Goal: Task Accomplishment & Management: Manage account settings

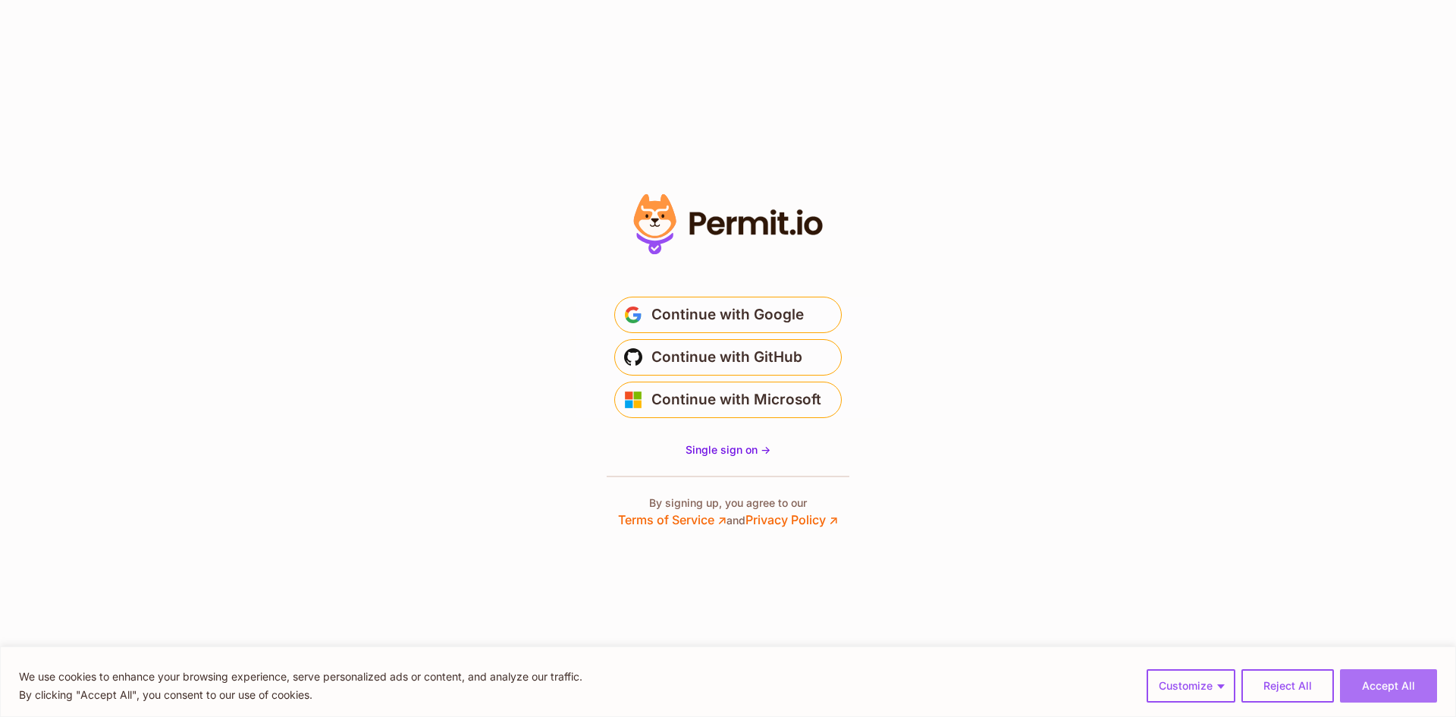
click at [1396, 689] on button "Accept All" at bounding box center [1388, 685] width 97 height 33
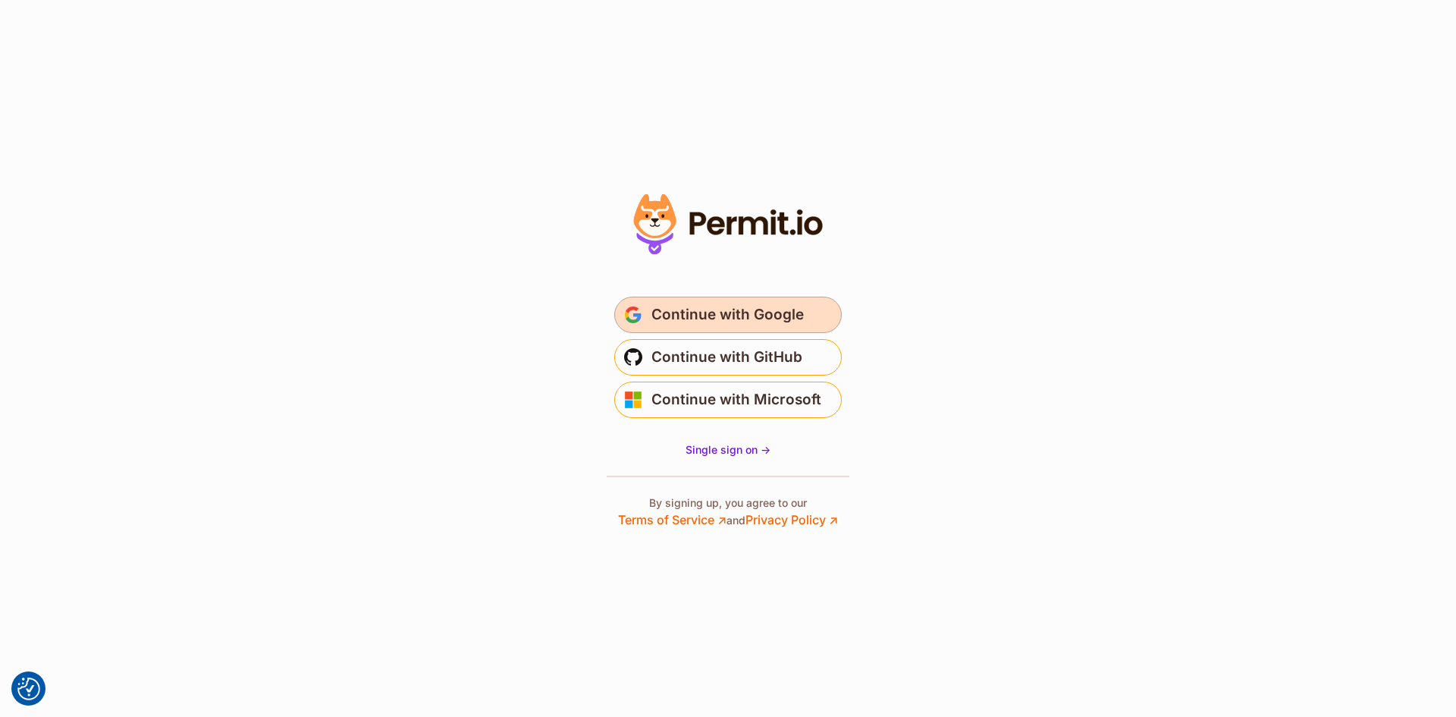
click at [723, 310] on span "Continue with Google" at bounding box center [728, 315] width 152 height 24
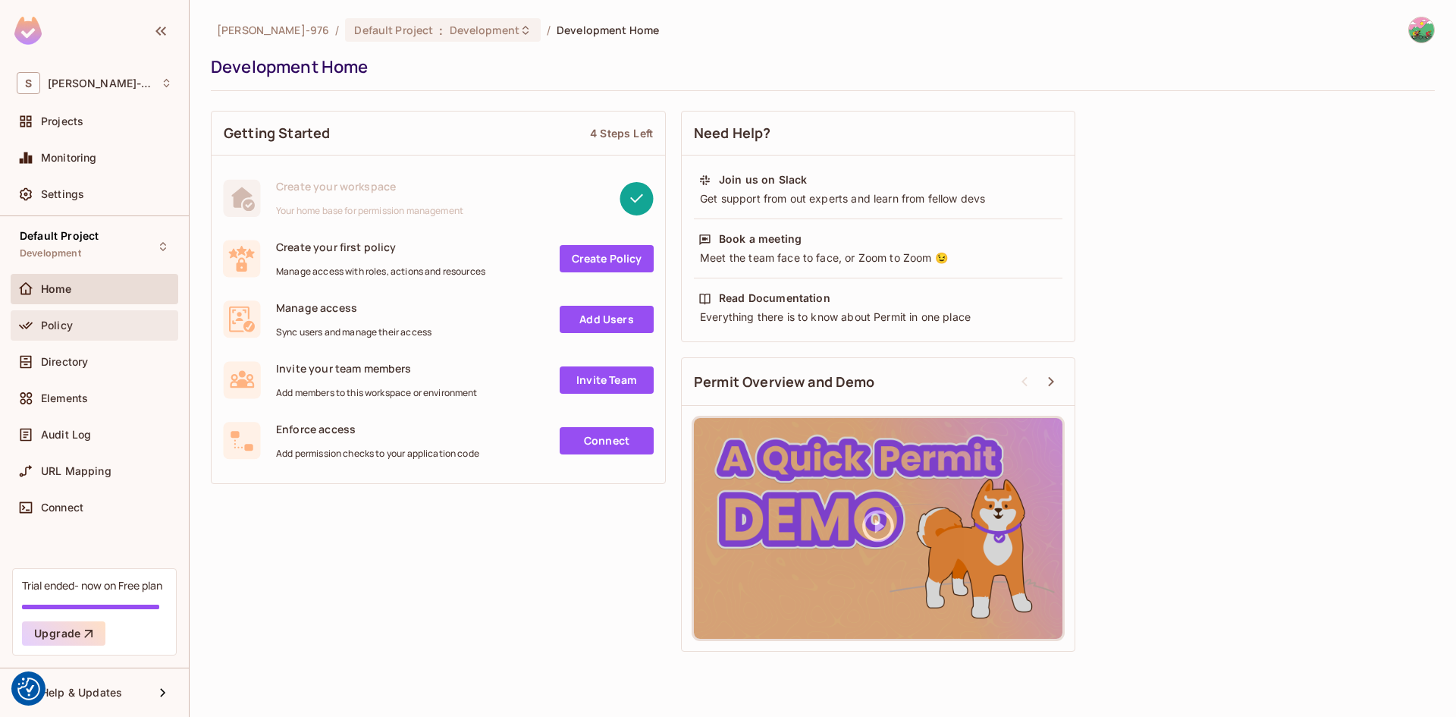
click at [68, 331] on span "Policy" at bounding box center [57, 325] width 32 height 12
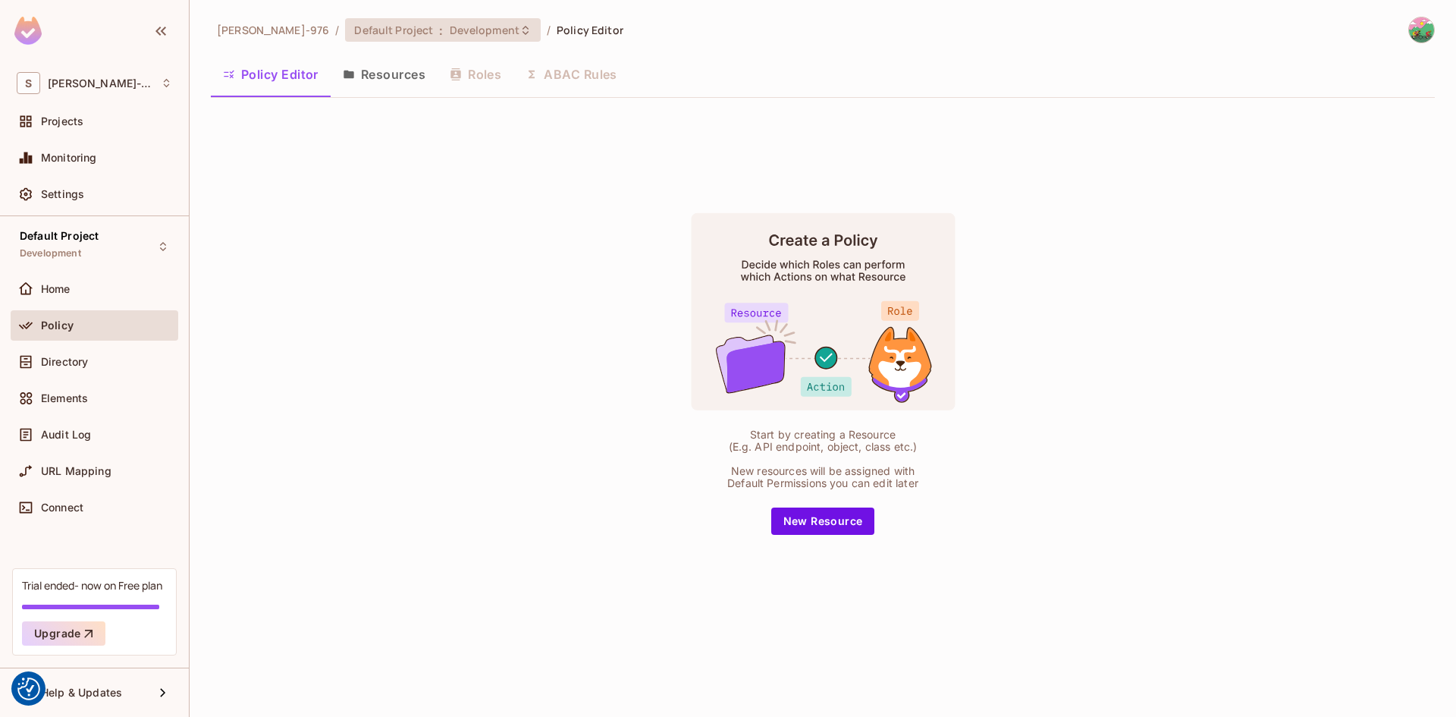
click at [520, 30] on icon at bounding box center [526, 30] width 12 height 12
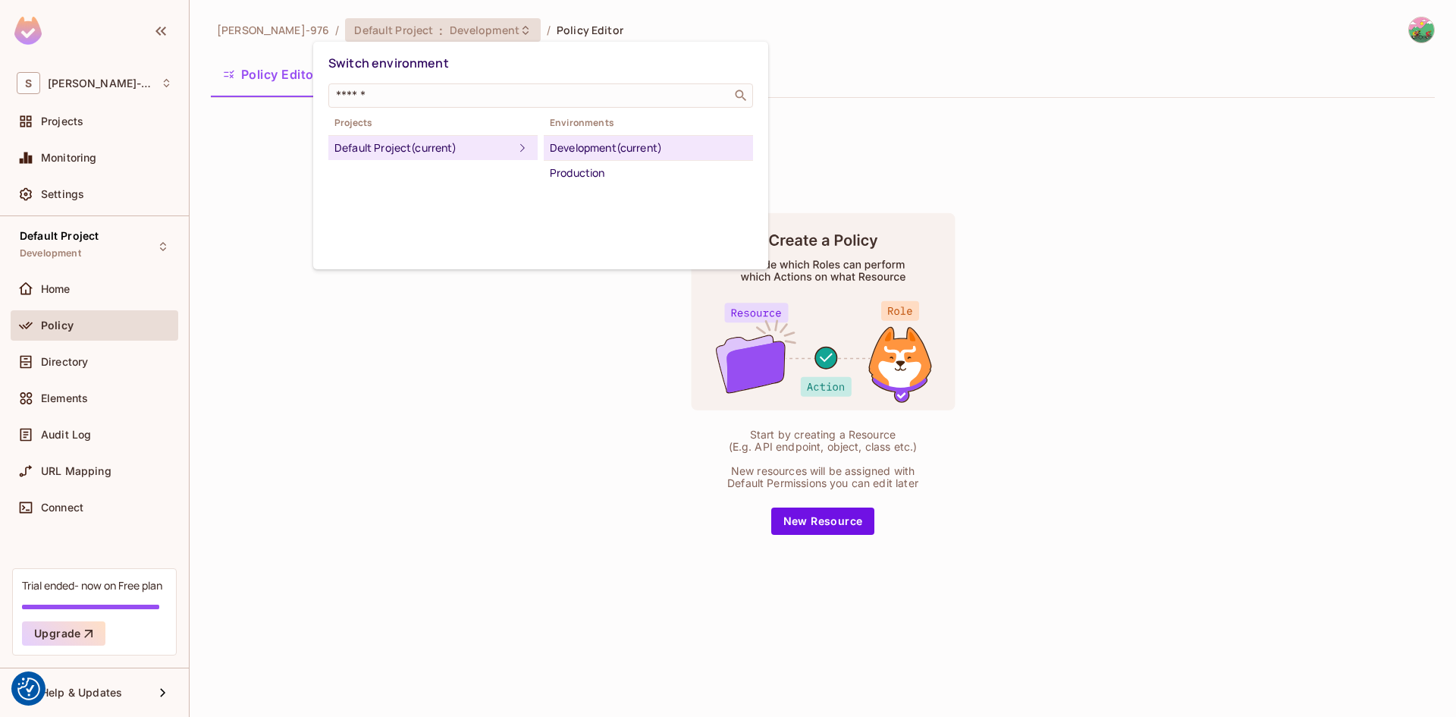
click at [489, 30] on div at bounding box center [728, 358] width 1456 height 717
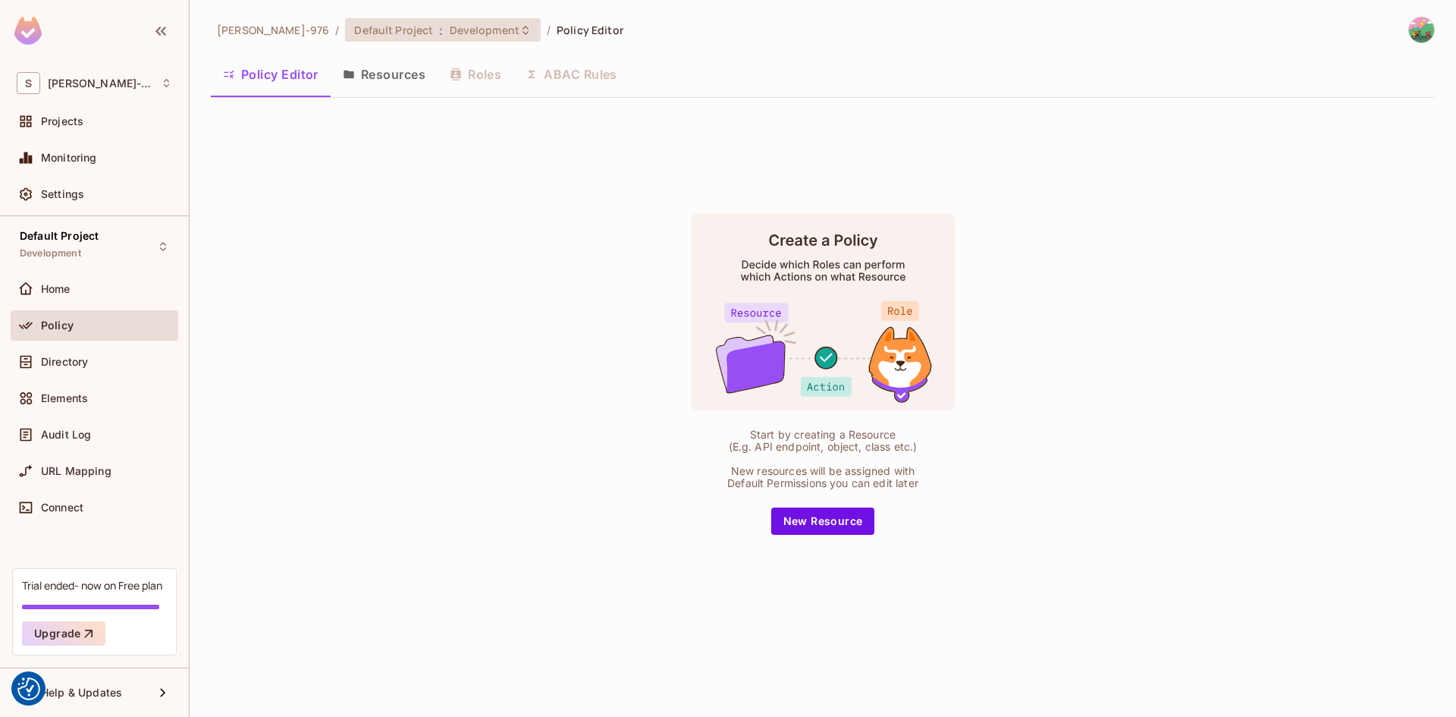
click at [520, 30] on icon at bounding box center [526, 30] width 12 height 12
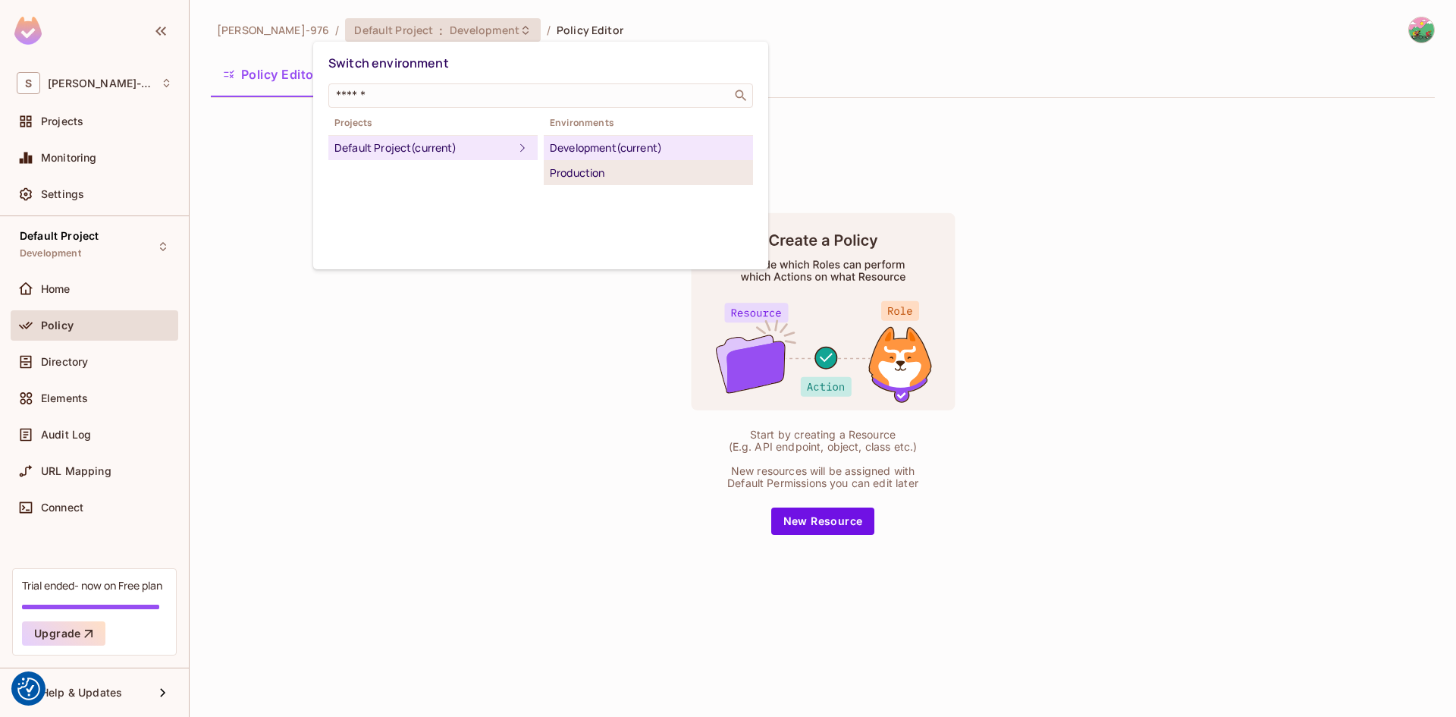
click at [574, 171] on div "Production" at bounding box center [648, 173] width 197 height 18
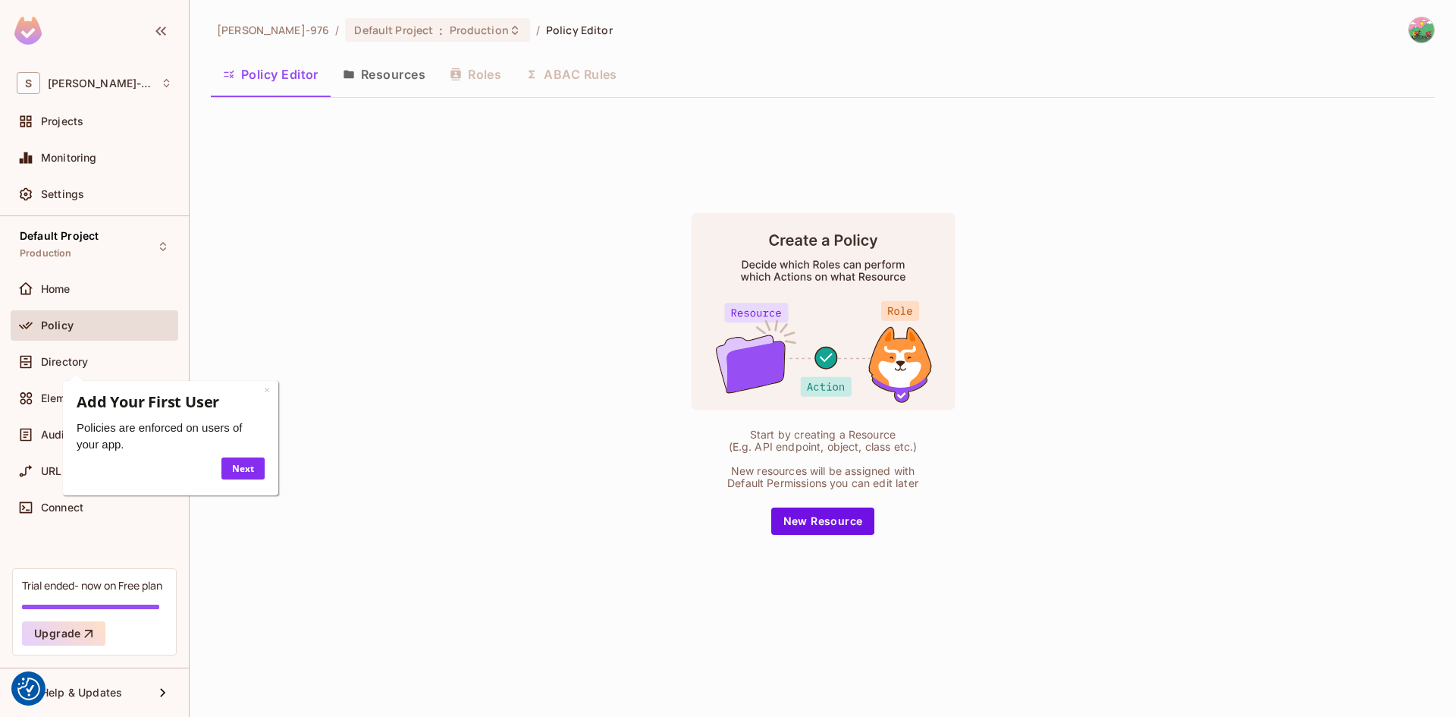
click at [959, 64] on div "Policy Editor Resources Roles ABAC Rules" at bounding box center [823, 74] width 1224 height 38
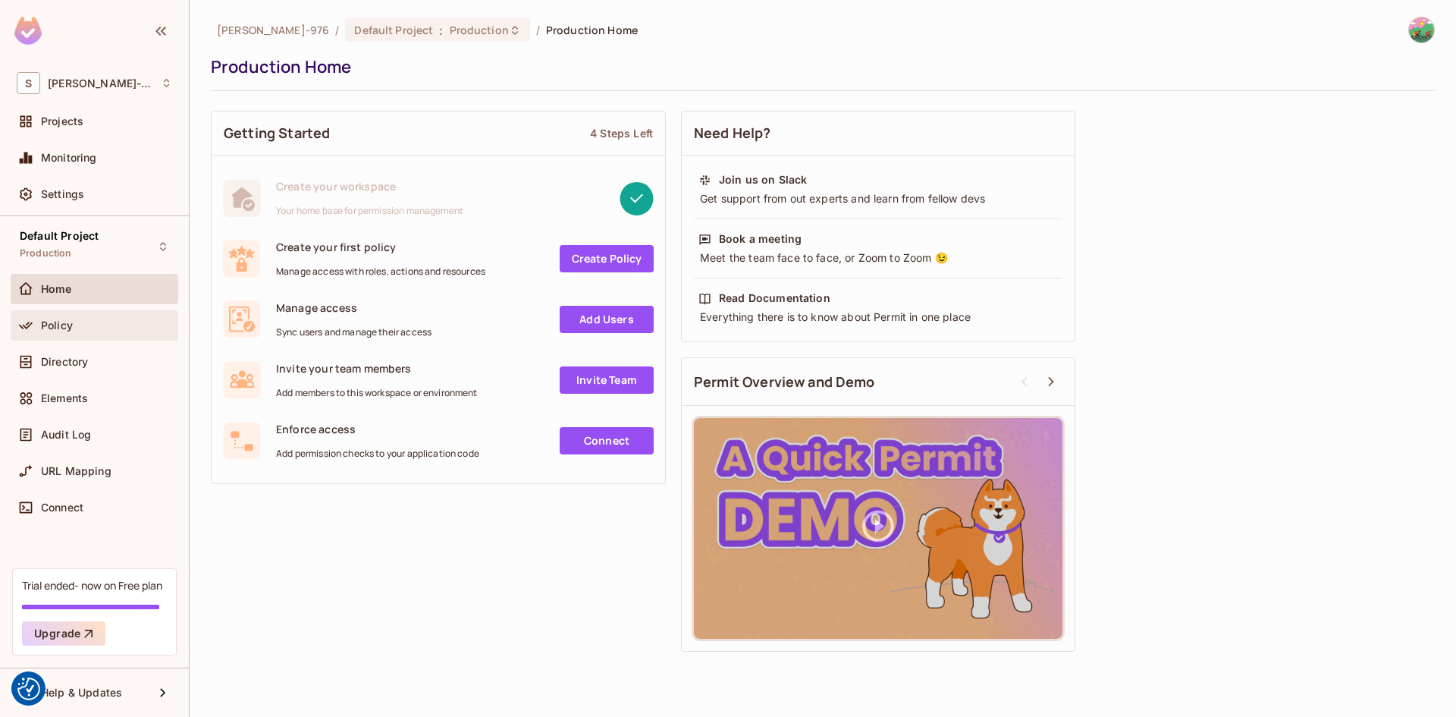
click at [63, 327] on span "Policy" at bounding box center [57, 325] width 32 height 12
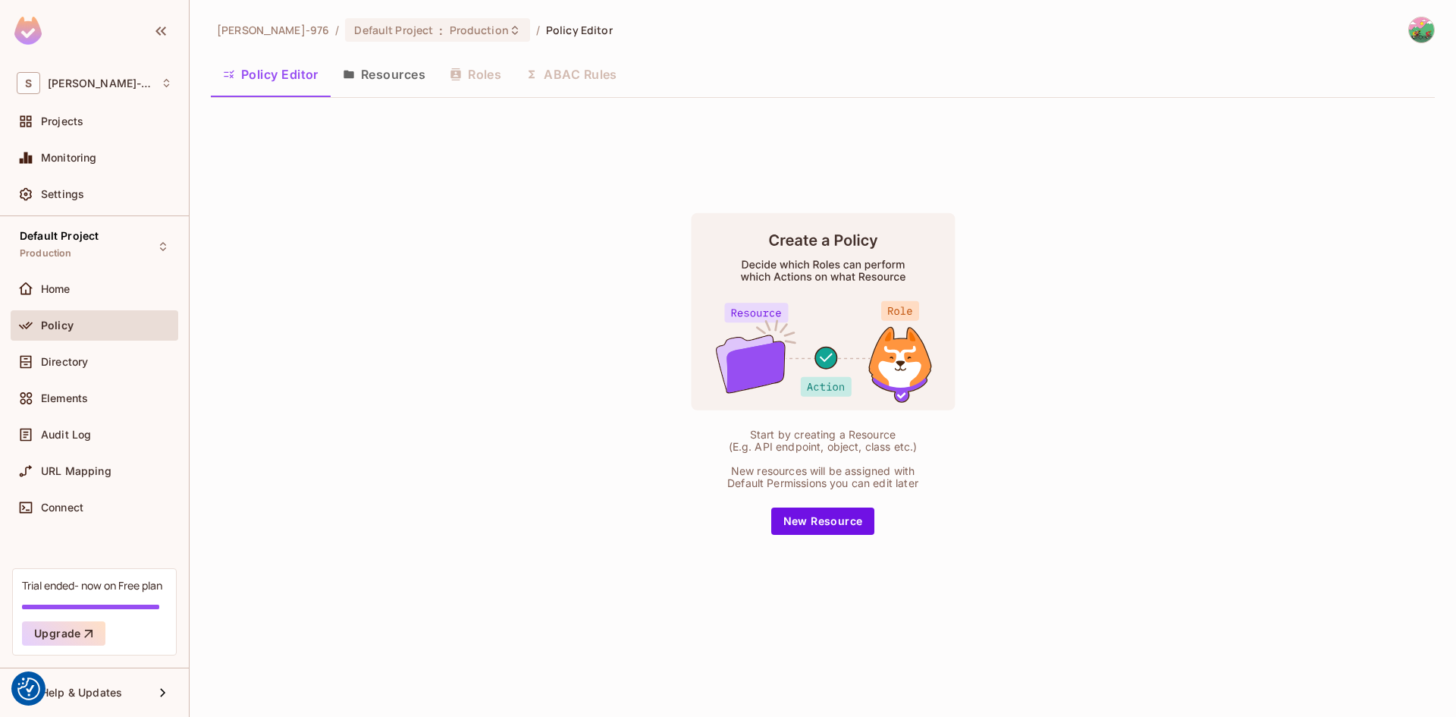
click at [387, 68] on button "Resources" at bounding box center [384, 74] width 107 height 38
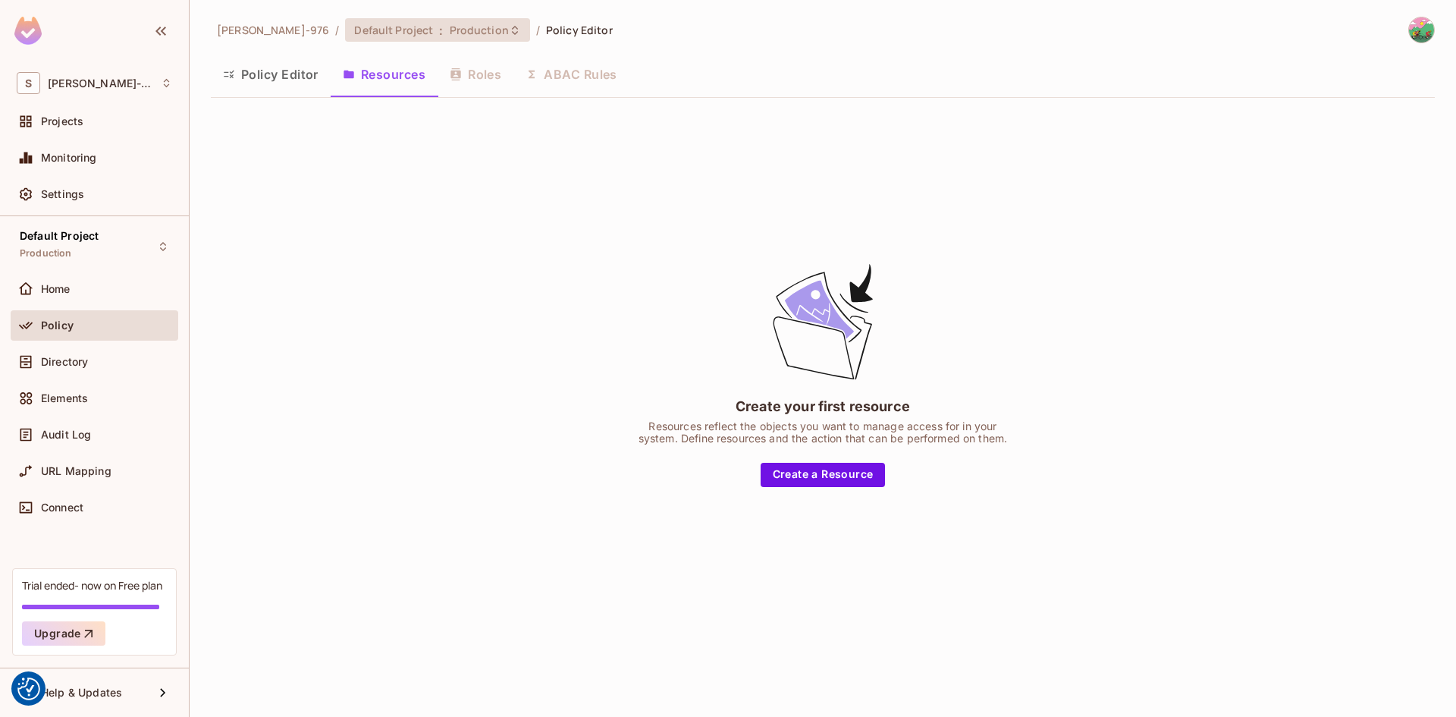
click at [509, 26] on icon at bounding box center [515, 30] width 12 height 12
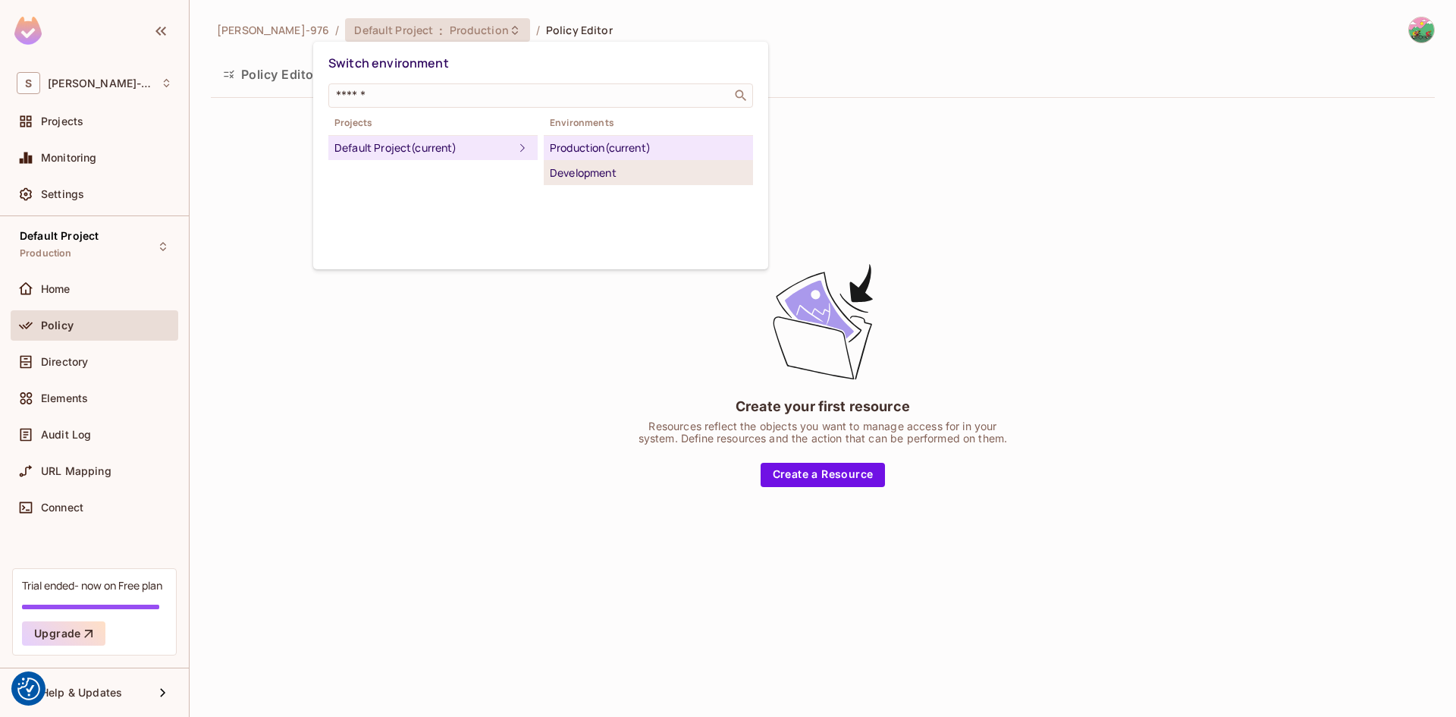
click at [559, 171] on div "Development" at bounding box center [648, 173] width 197 height 18
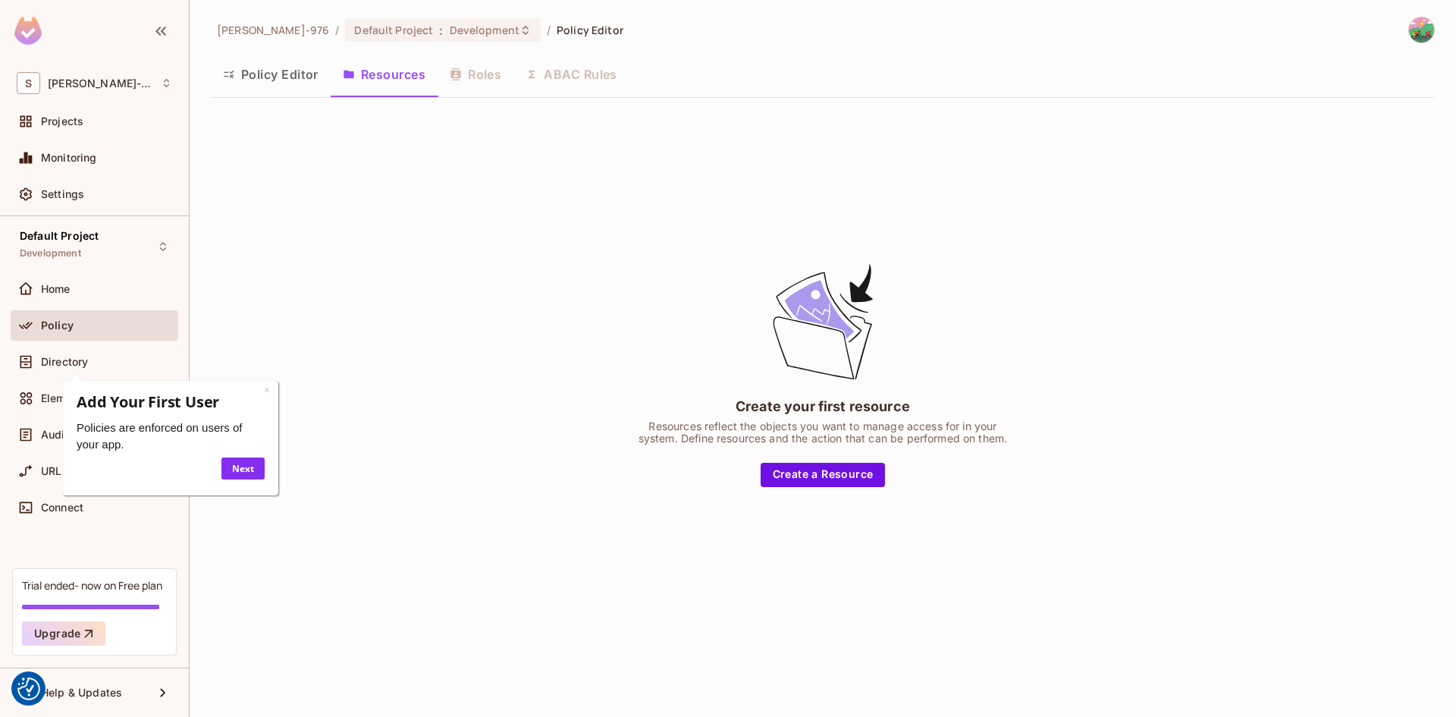
click at [518, 410] on div "Create your first resource Resources reflect the objects you want to manage acc…" at bounding box center [823, 373] width 1224 height 527
click at [269, 390] on link "×" at bounding box center [267, 389] width 6 height 14
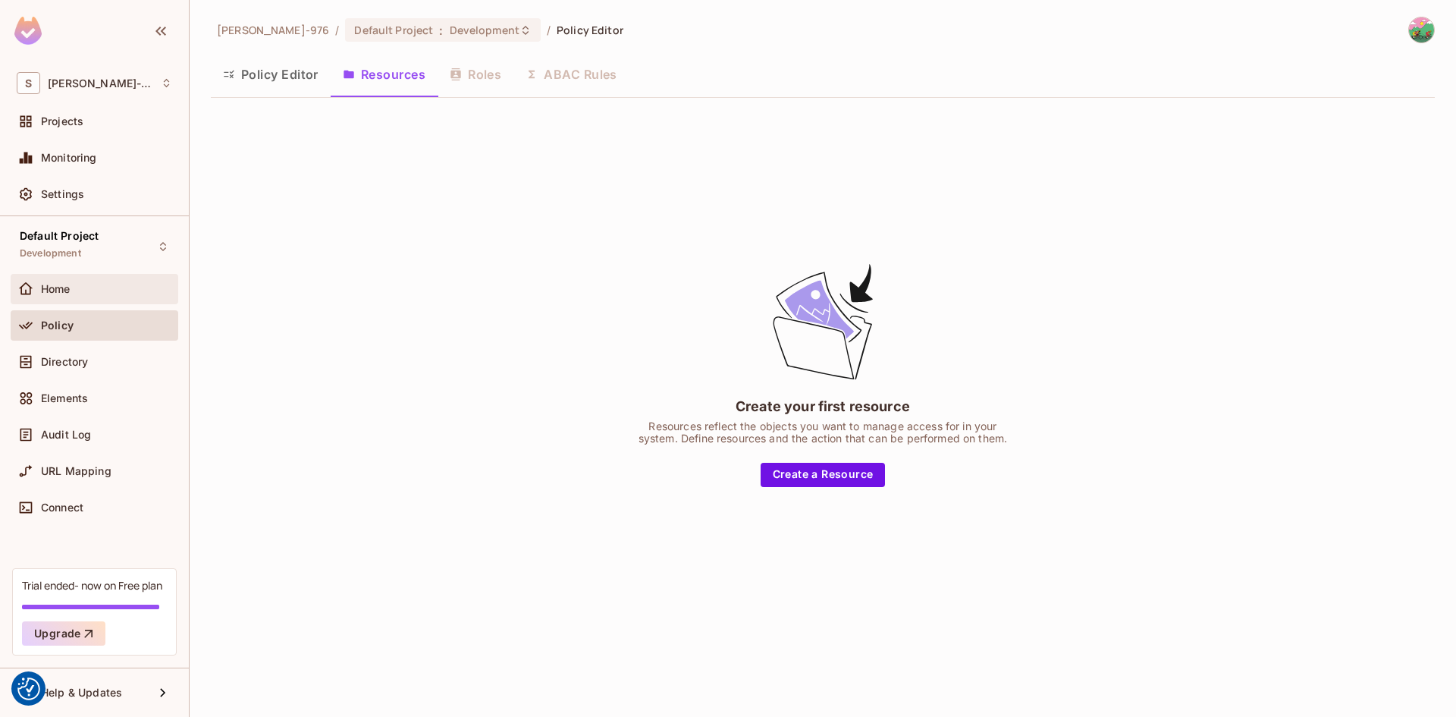
click at [62, 293] on span "Home" at bounding box center [56, 289] width 30 height 12
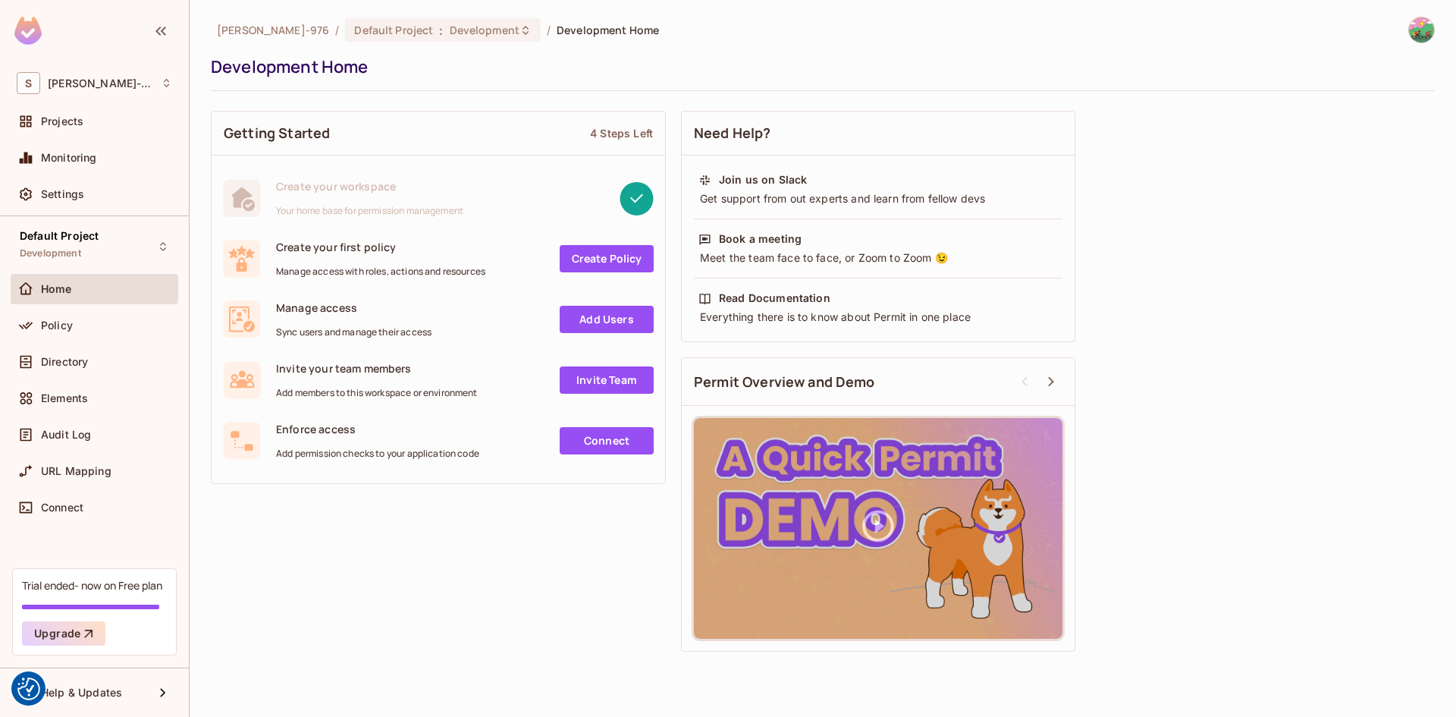
click at [511, 571] on div "Getting Started 4 Steps Left Create your workspace Your home base for permissio…" at bounding box center [823, 381] width 1224 height 556
click at [42, 191] on span "Settings" at bounding box center [62, 194] width 43 height 12
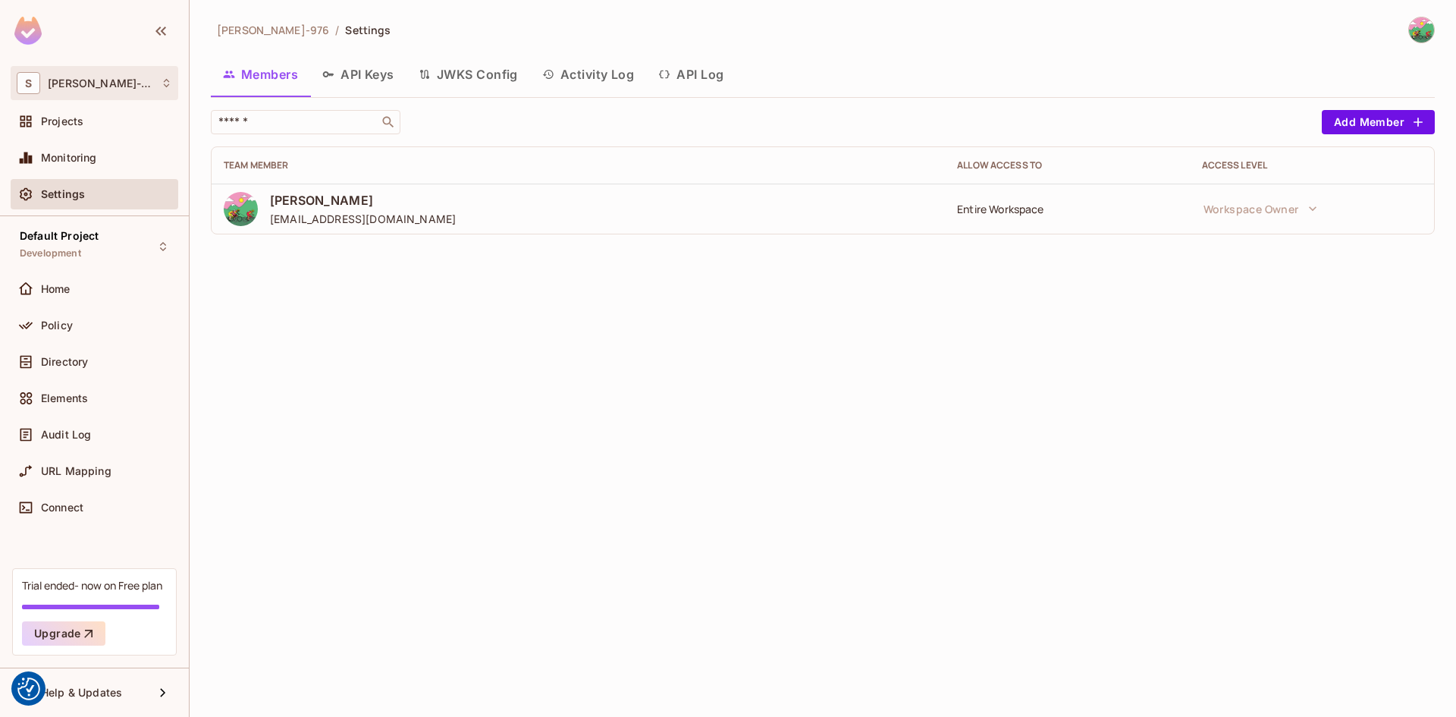
click at [161, 89] on icon at bounding box center [166, 82] width 11 height 11
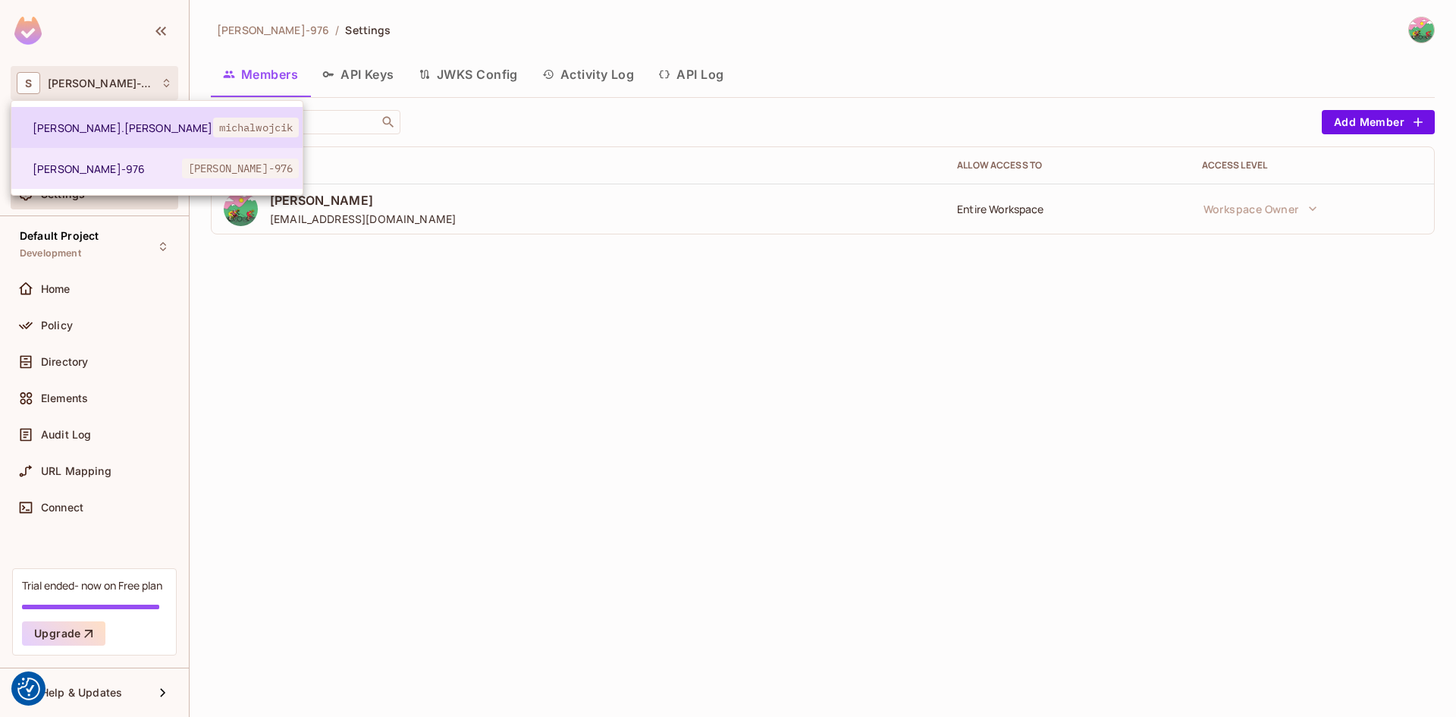
click at [95, 133] on span "[PERSON_NAME].[PERSON_NAME]" at bounding box center [123, 128] width 181 height 14
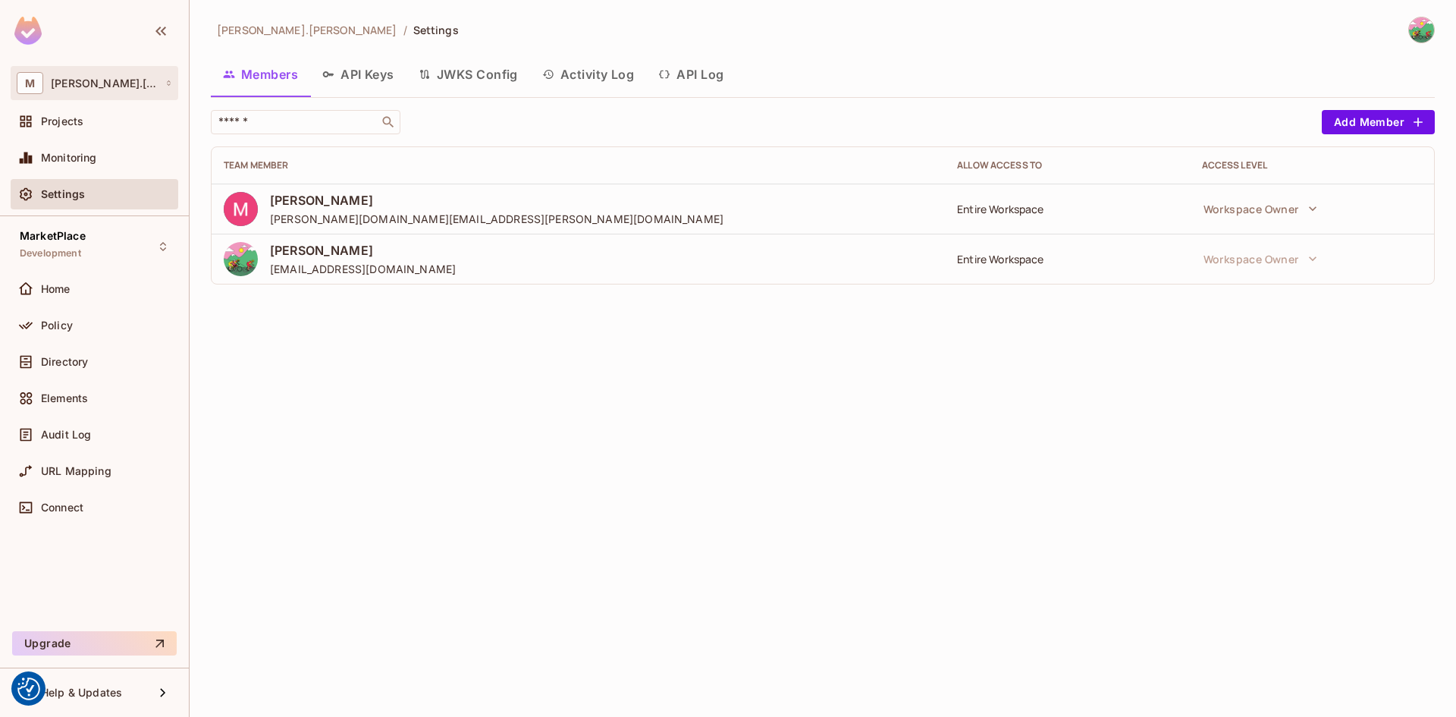
click at [169, 84] on icon at bounding box center [168, 83] width 7 height 7
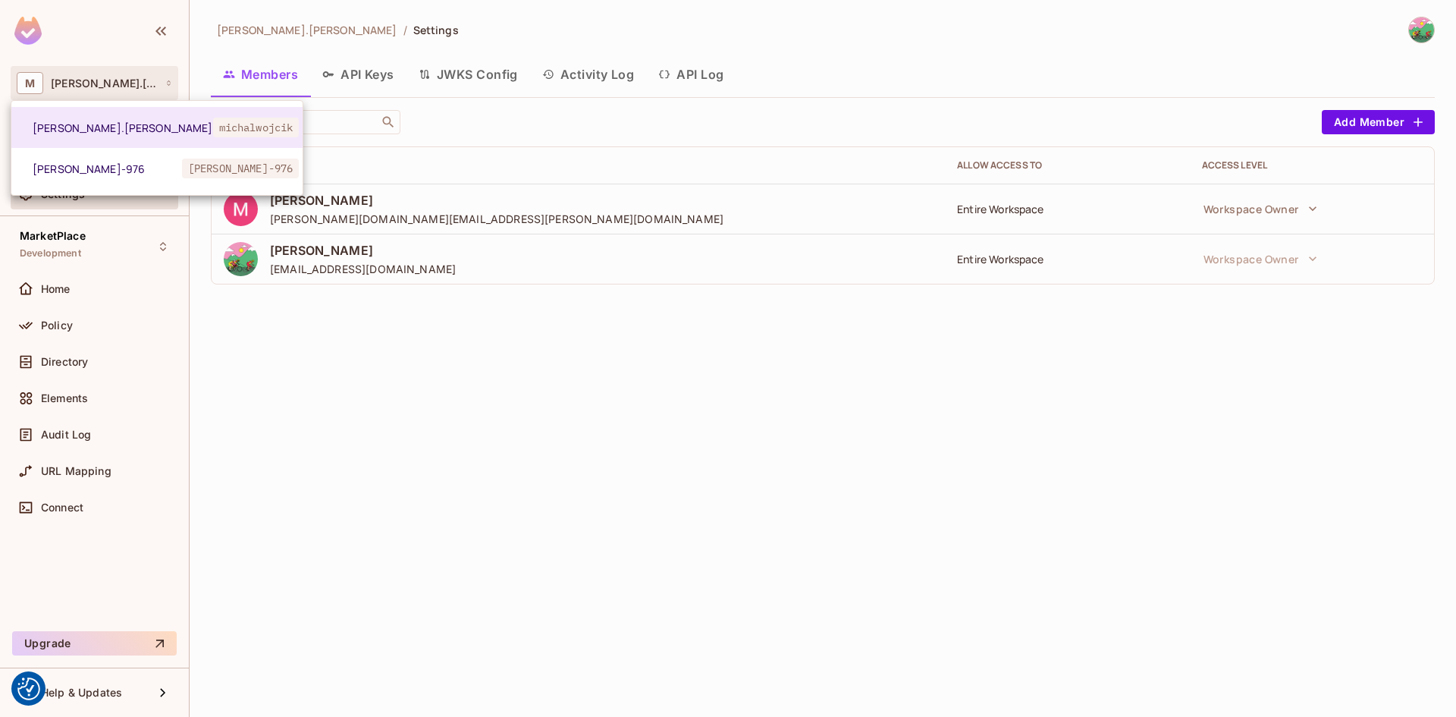
click at [529, 366] on div at bounding box center [728, 358] width 1456 height 717
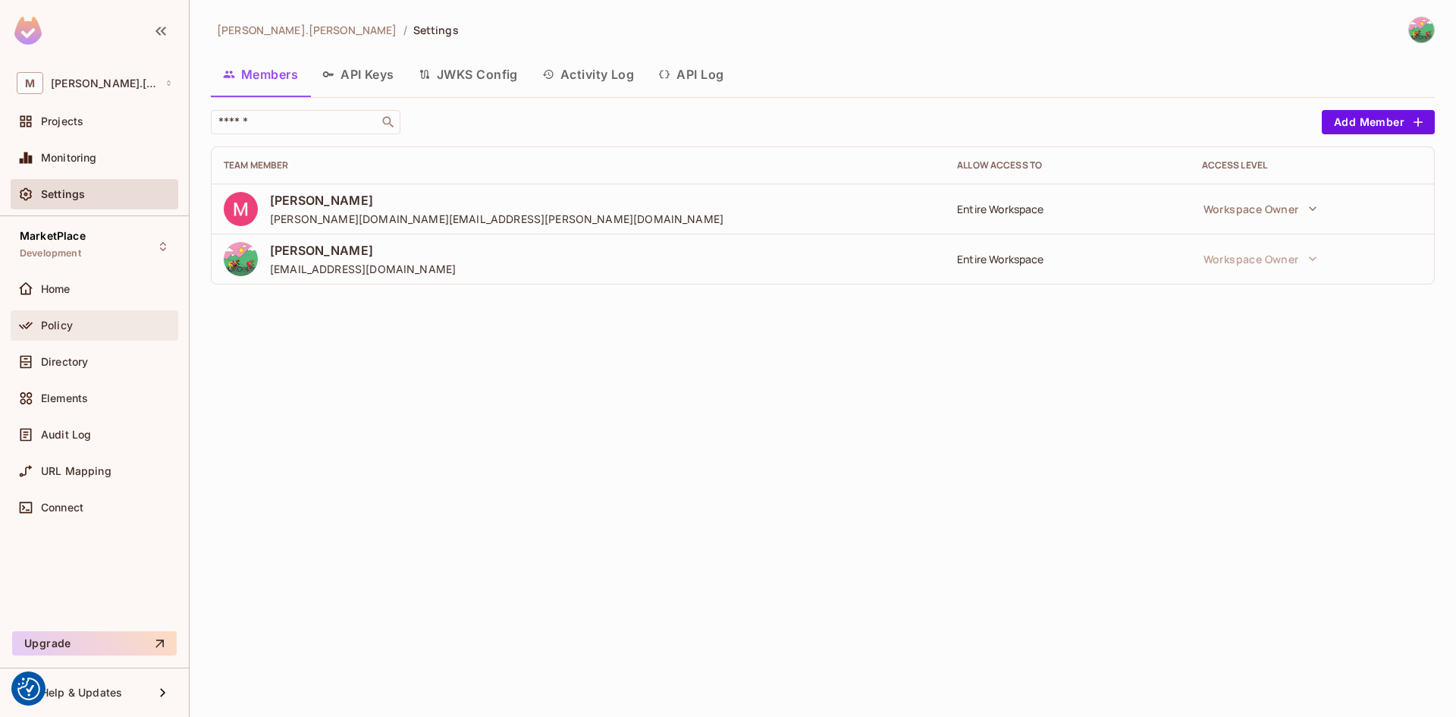
click at [55, 328] on span "Policy" at bounding box center [57, 325] width 32 height 12
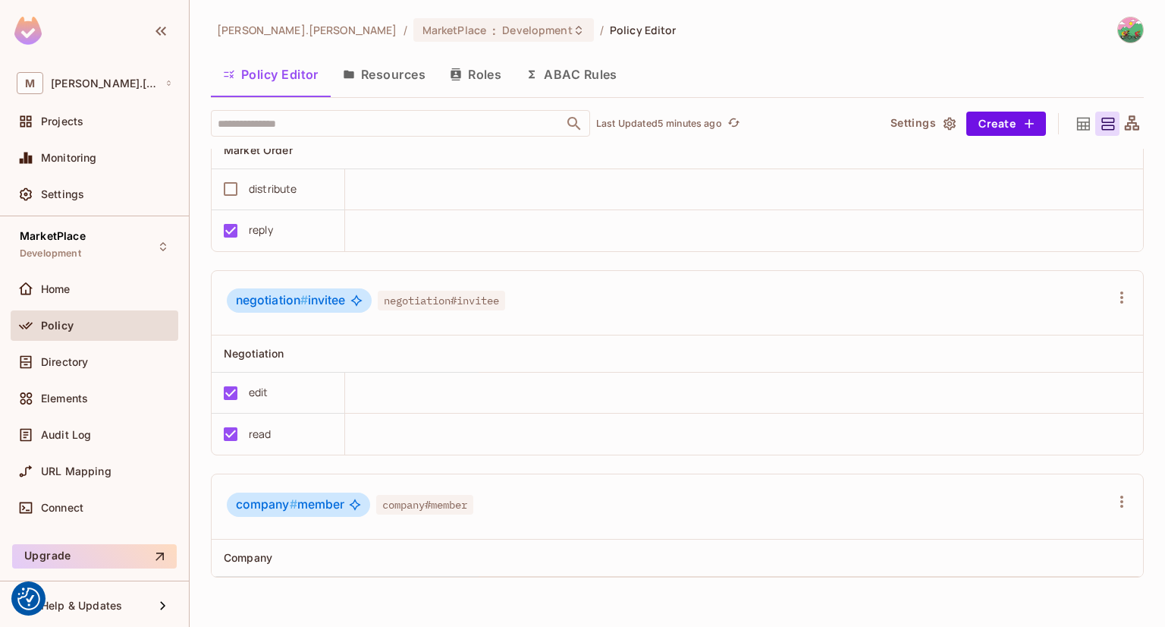
scroll to position [455, 0]
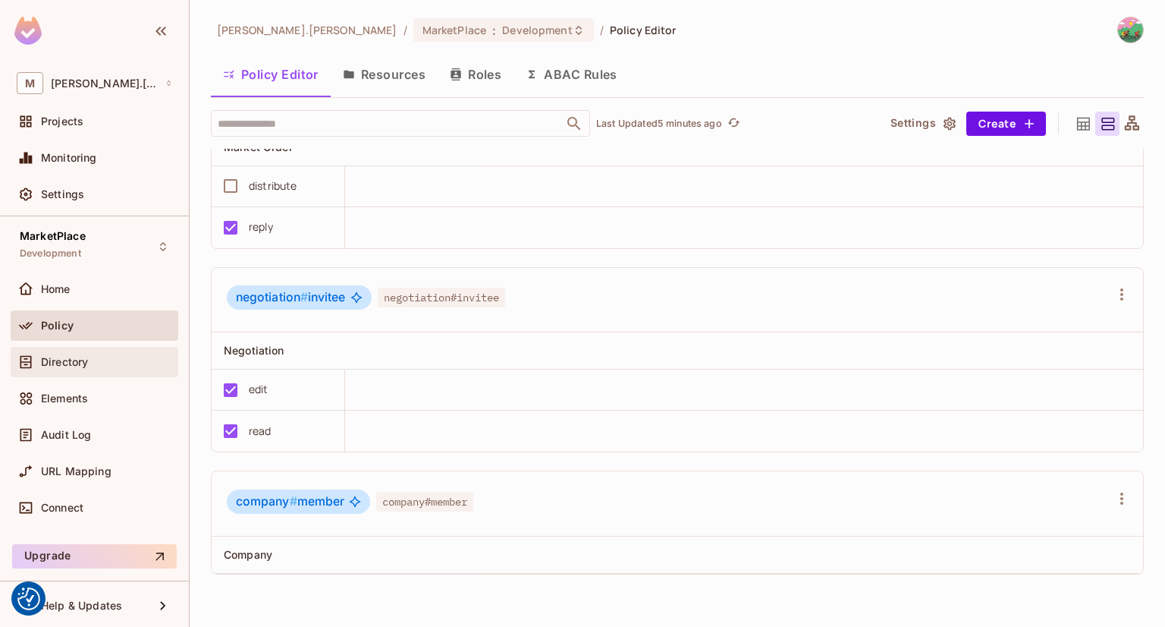
click at [61, 360] on span "Directory" at bounding box center [64, 362] width 47 height 12
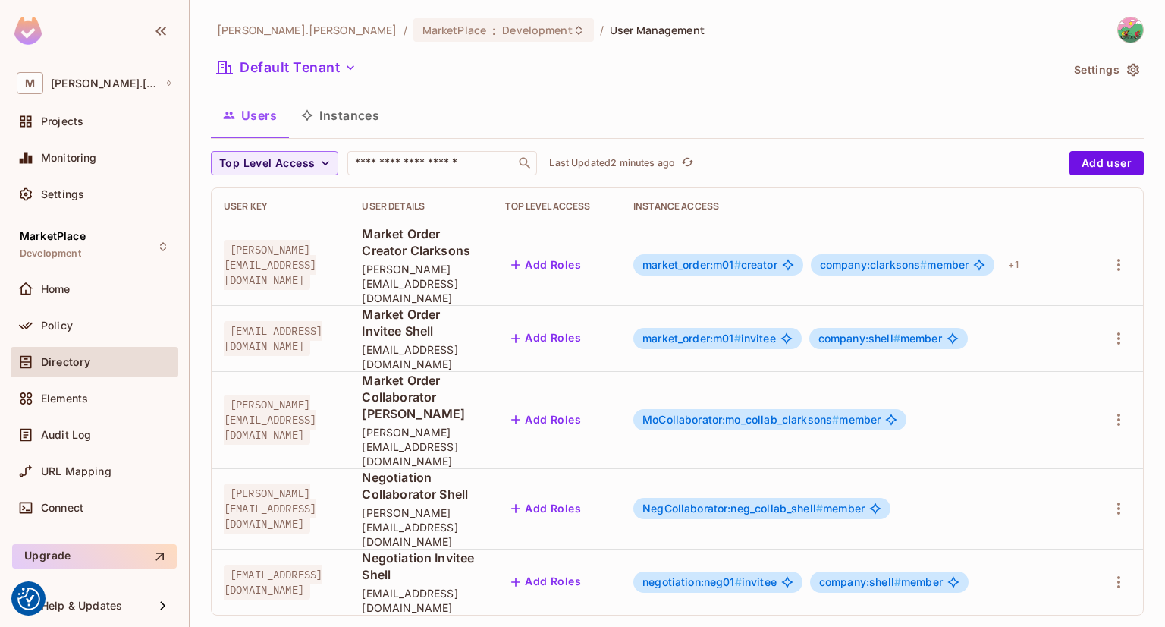
click at [362, 117] on button "Instances" at bounding box center [340, 115] width 102 height 38
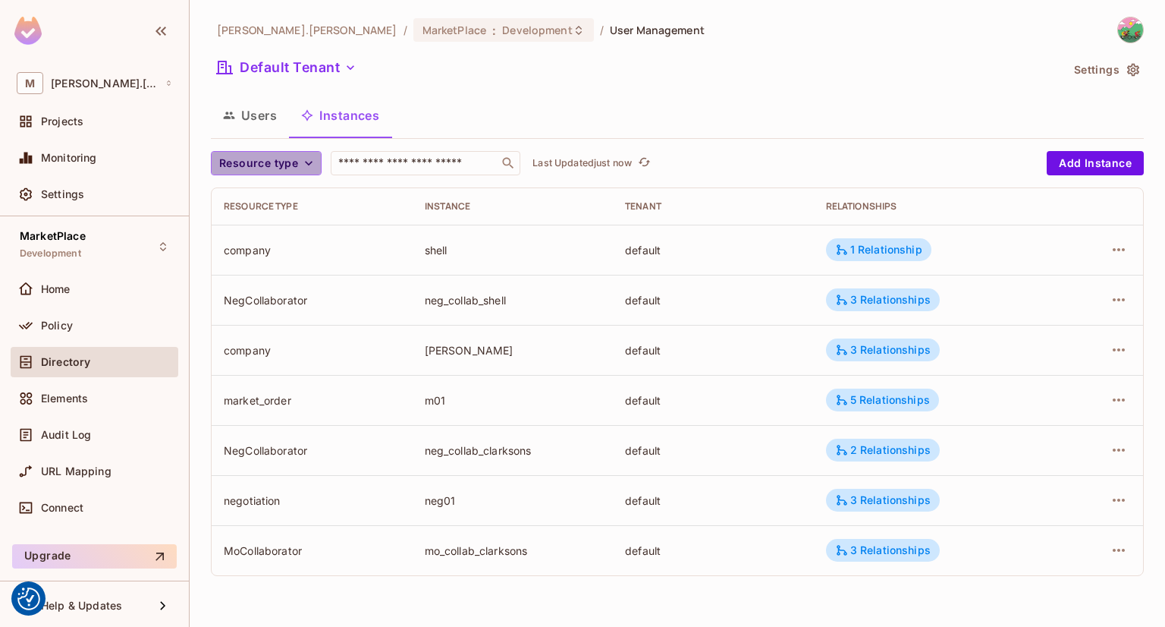
click at [311, 165] on icon "button" at bounding box center [308, 163] width 15 height 15
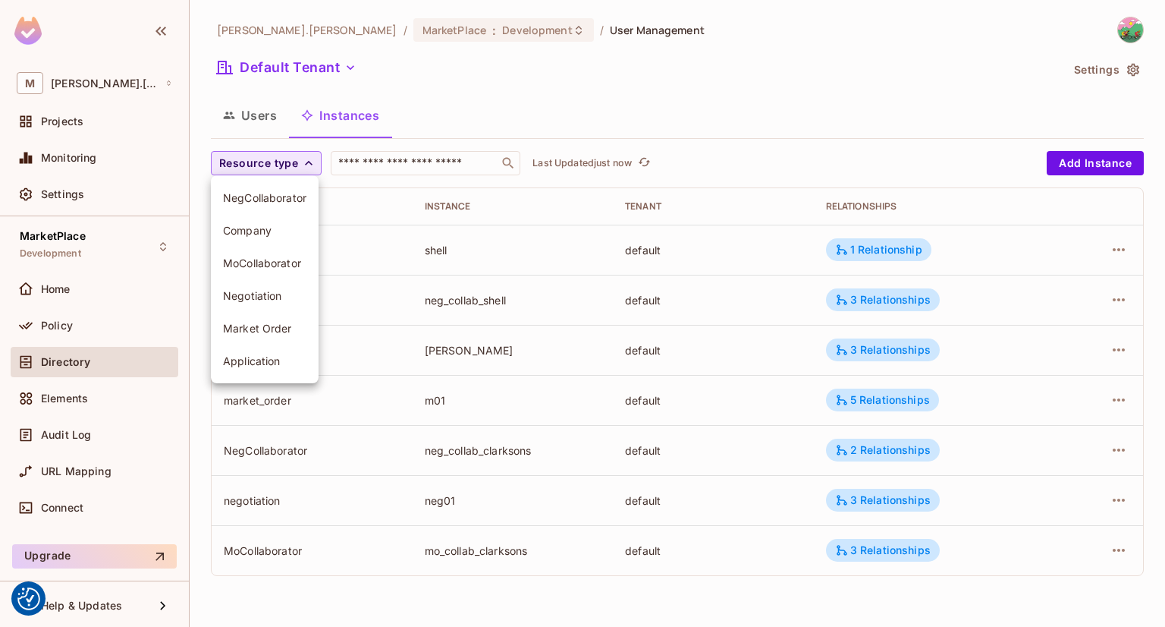
click at [278, 324] on span "Market Order" at bounding box center [264, 328] width 83 height 14
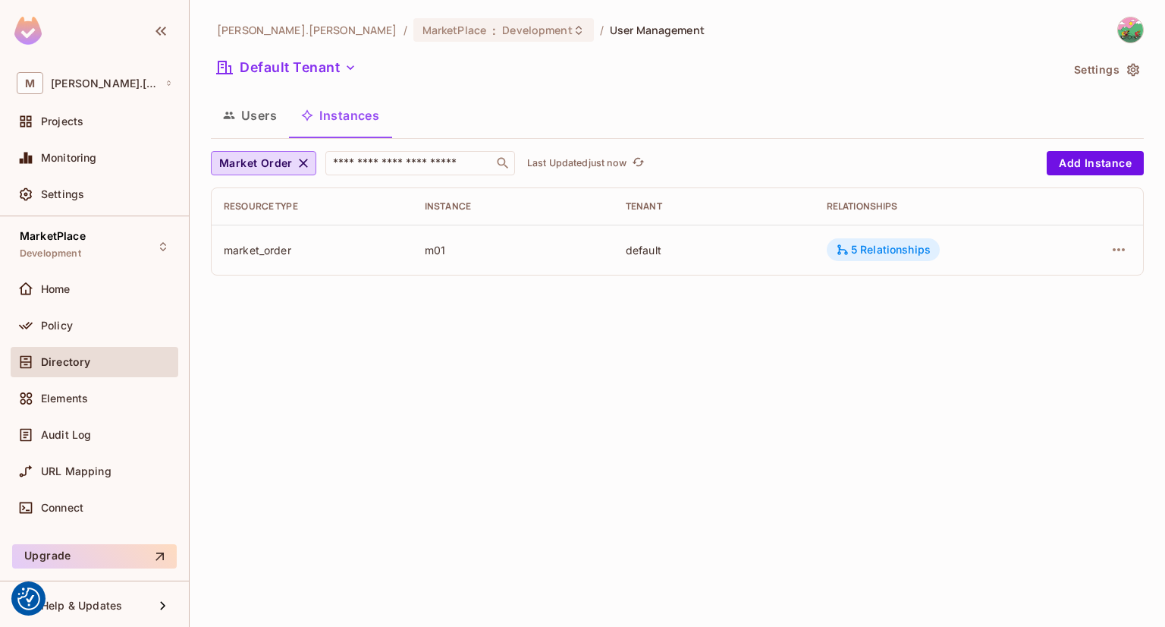
click at [905, 247] on div "5 Relationships" at bounding box center [883, 250] width 95 height 14
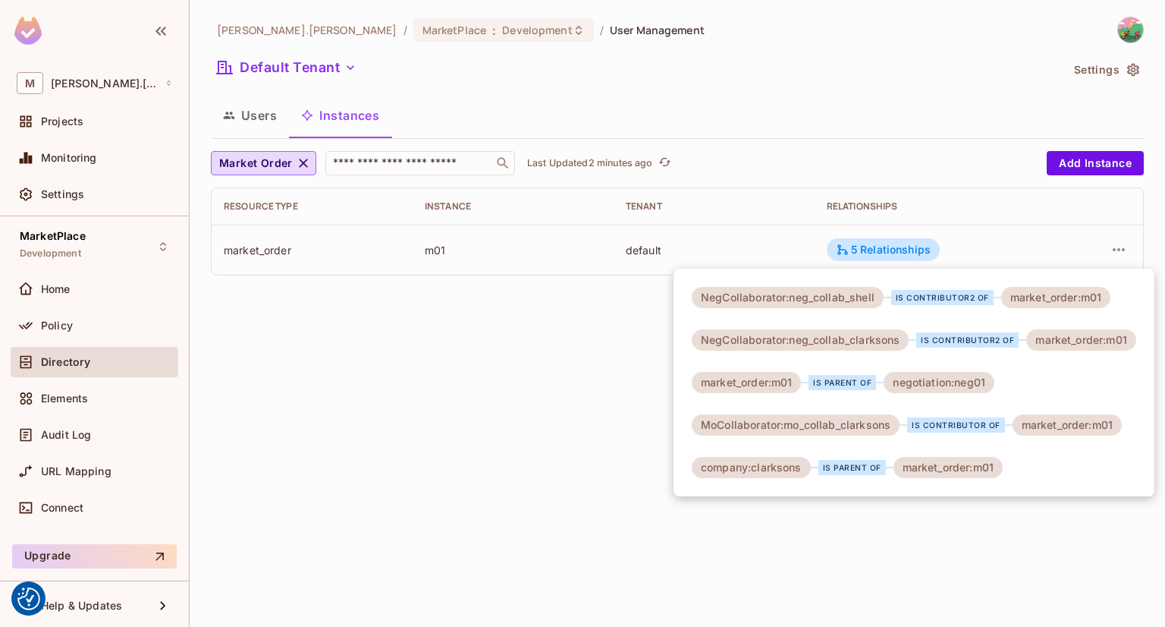
click at [1122, 252] on div at bounding box center [582, 313] width 1165 height 627
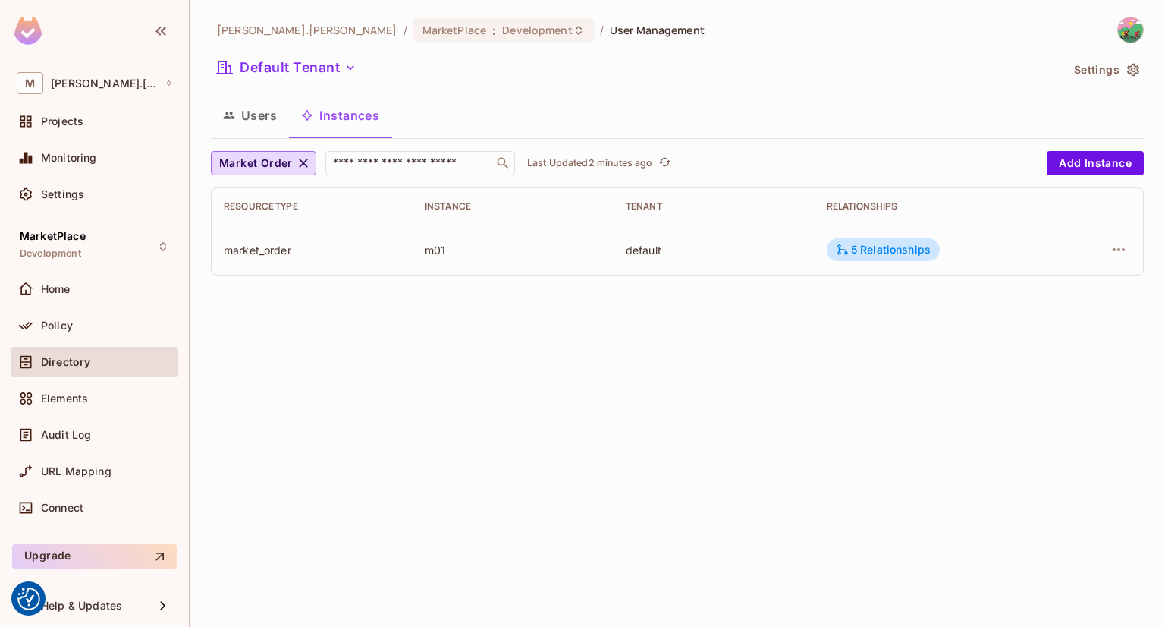
click at [1122, 252] on icon "button" at bounding box center [1119, 249] width 18 height 18
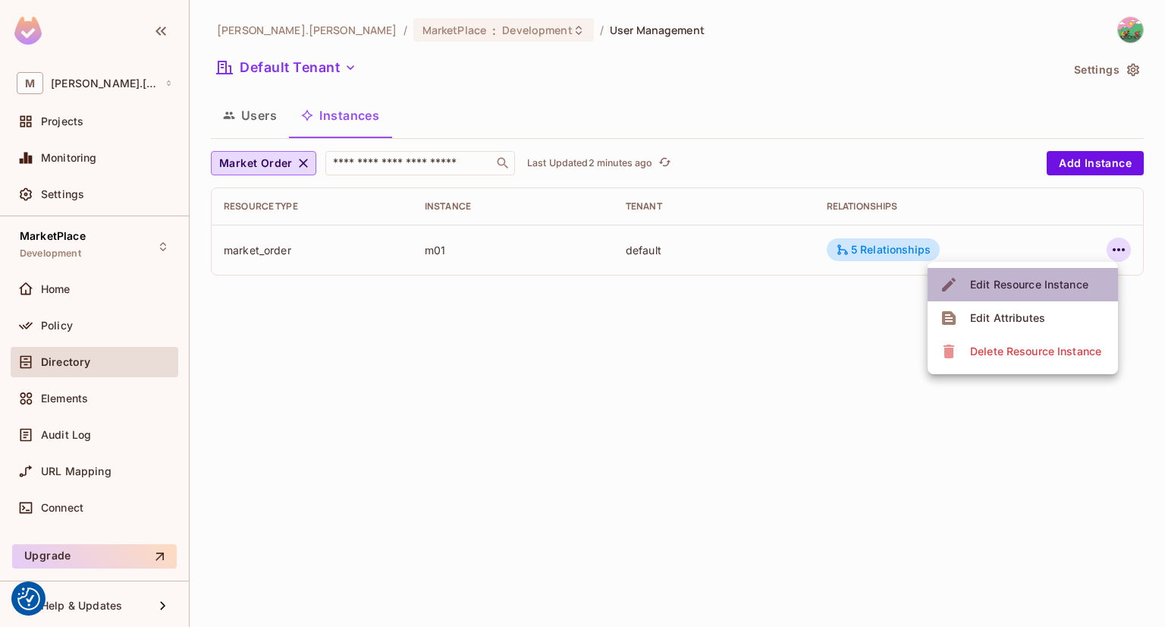
click at [1012, 287] on div "Edit Resource Instance" at bounding box center [1029, 284] width 118 height 15
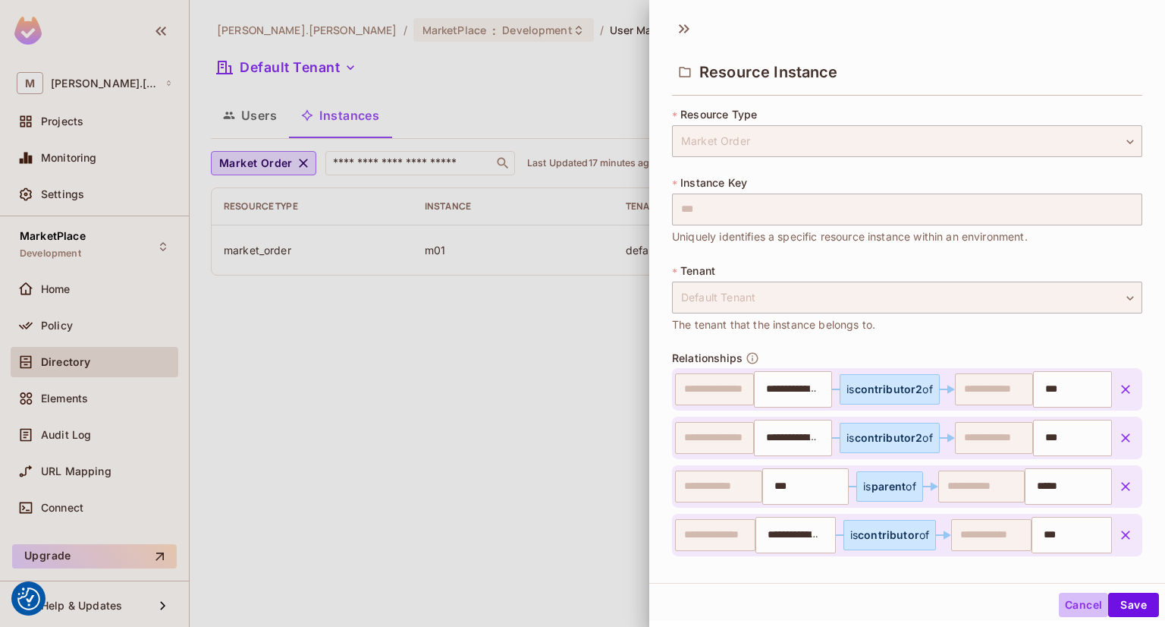
click at [1060, 599] on button "Cancel" at bounding box center [1083, 604] width 49 height 24
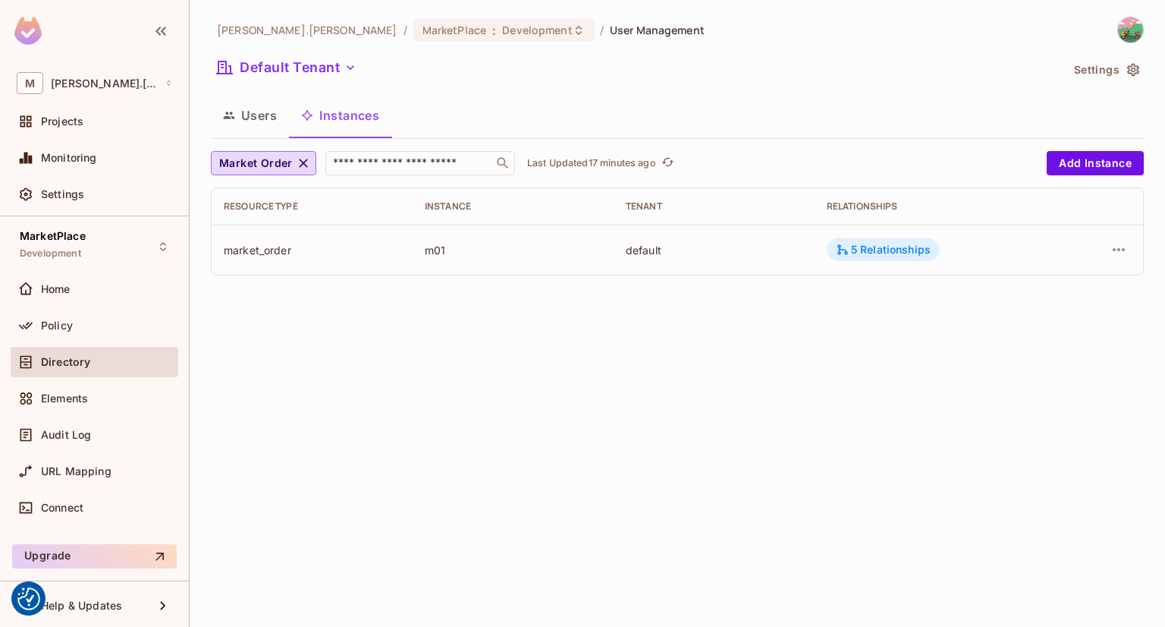
click at [910, 245] on div "5 Relationships" at bounding box center [883, 250] width 95 height 14
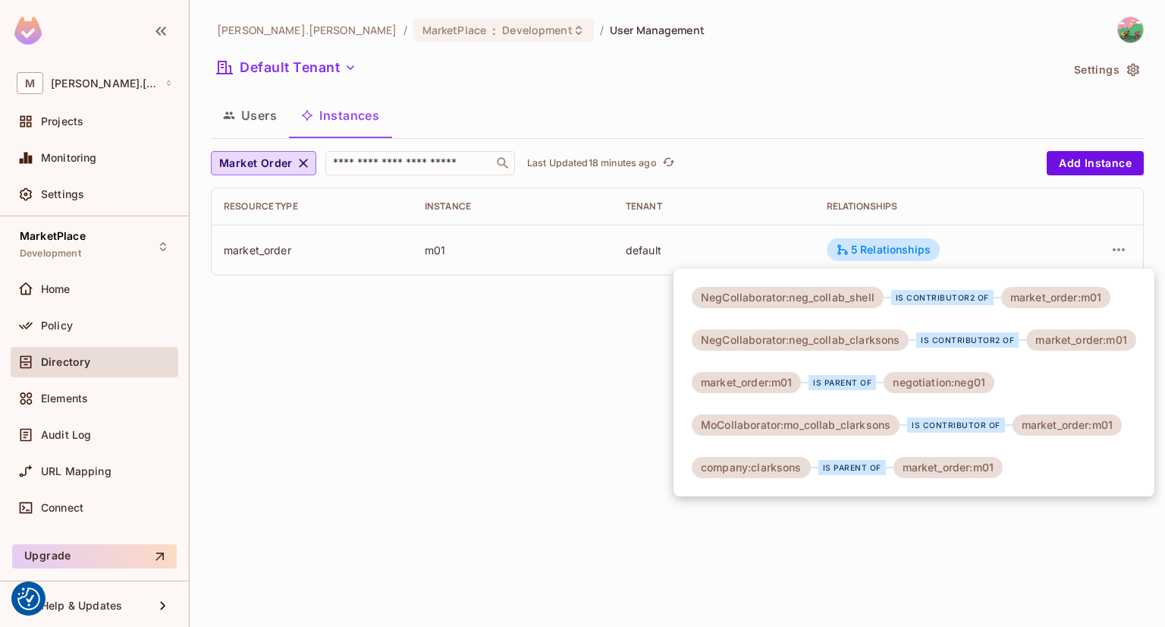
click at [43, 328] on div at bounding box center [582, 313] width 1165 height 627
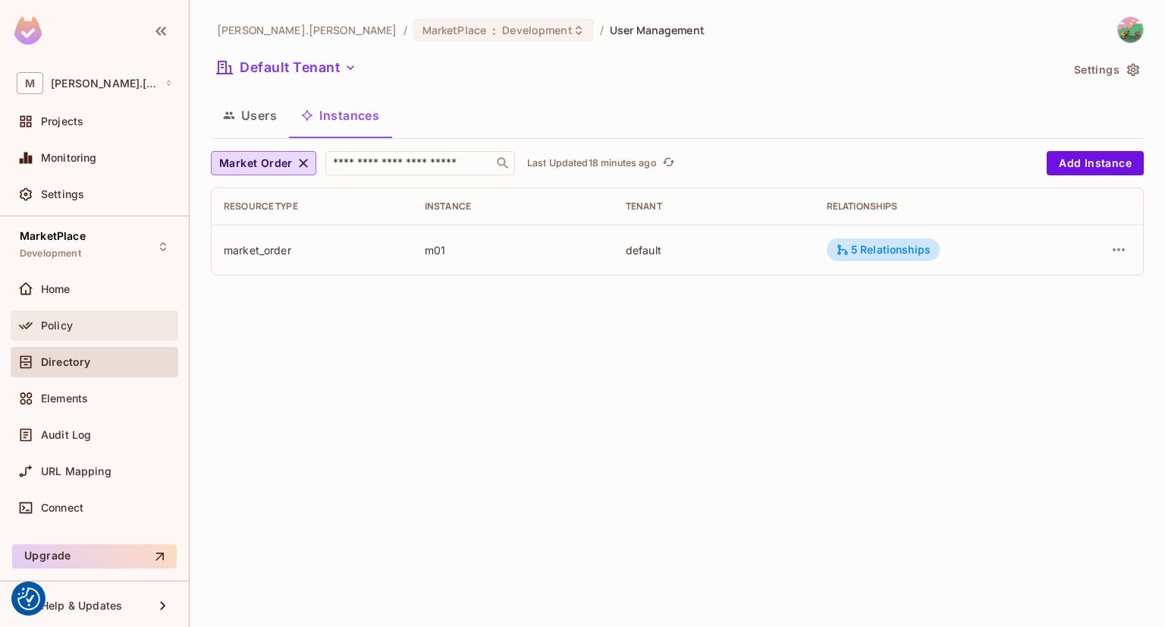
click at [65, 327] on span "Policy" at bounding box center [57, 325] width 32 height 12
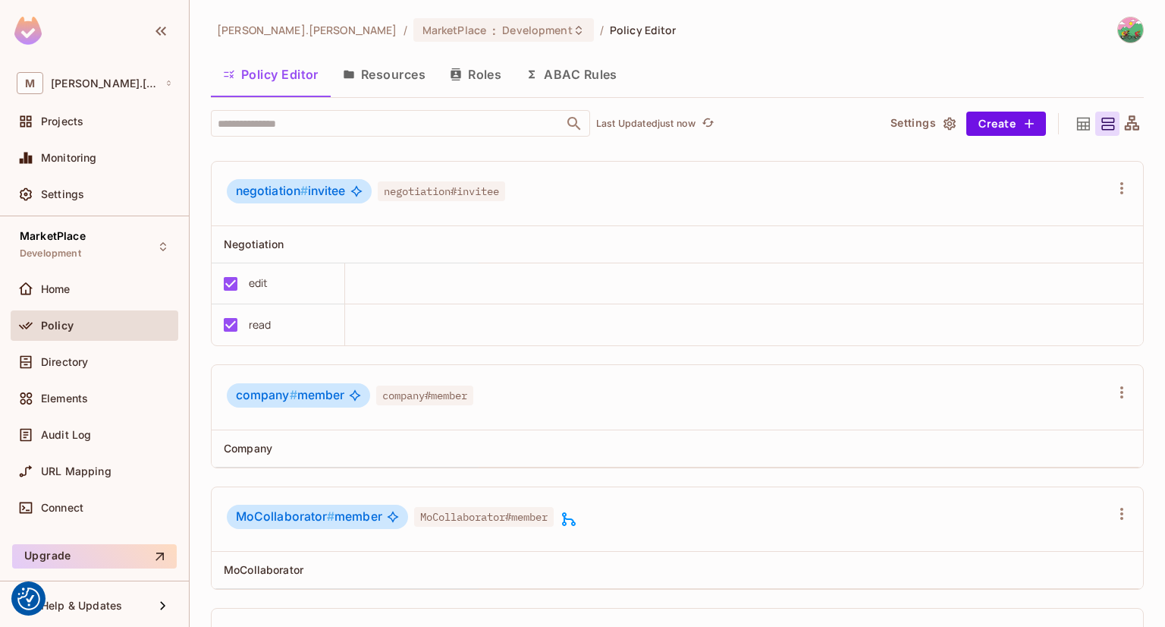
scroll to position [683, 0]
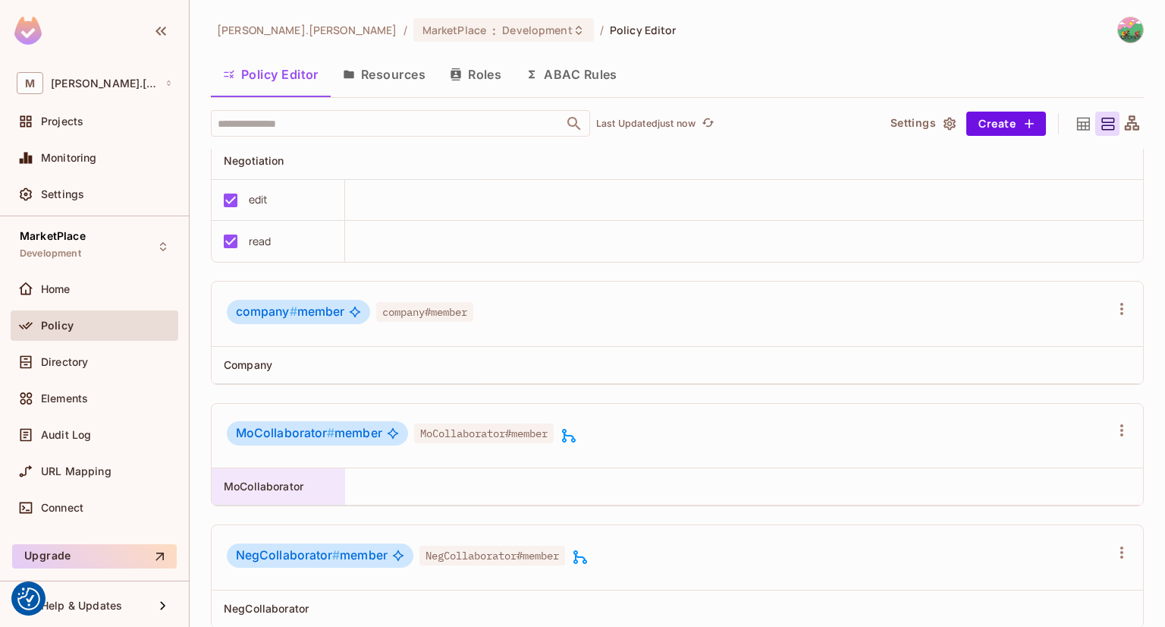
click at [258, 481] on span "MoCollaborator" at bounding box center [264, 485] width 80 height 13
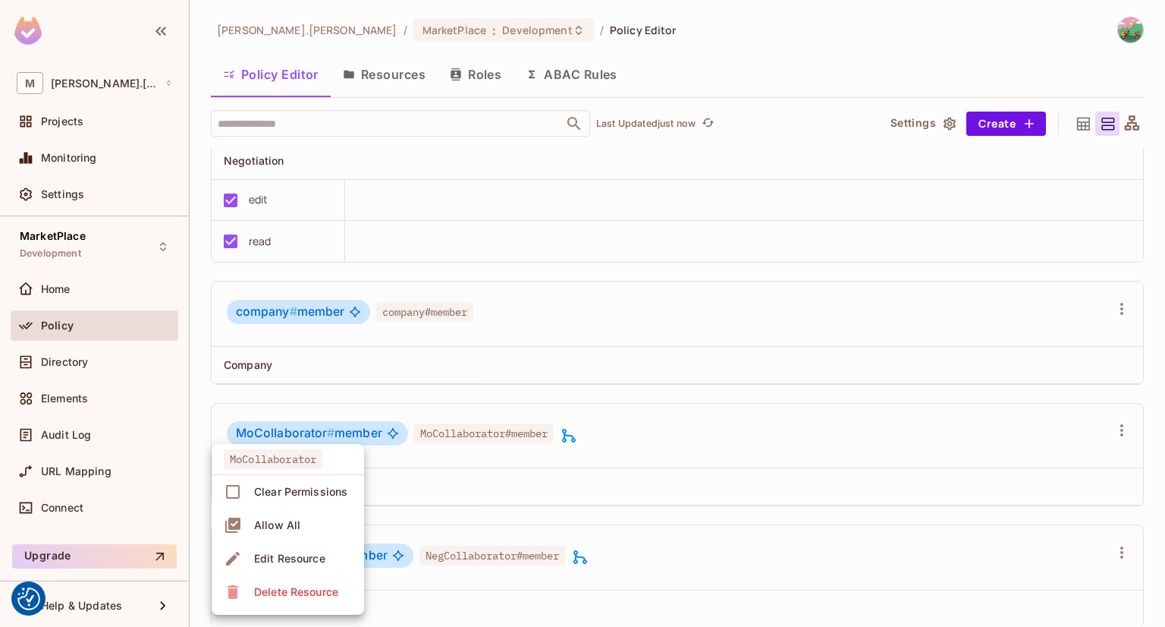
click at [309, 566] on span "Edit Resource" at bounding box center [290, 558] width 80 height 24
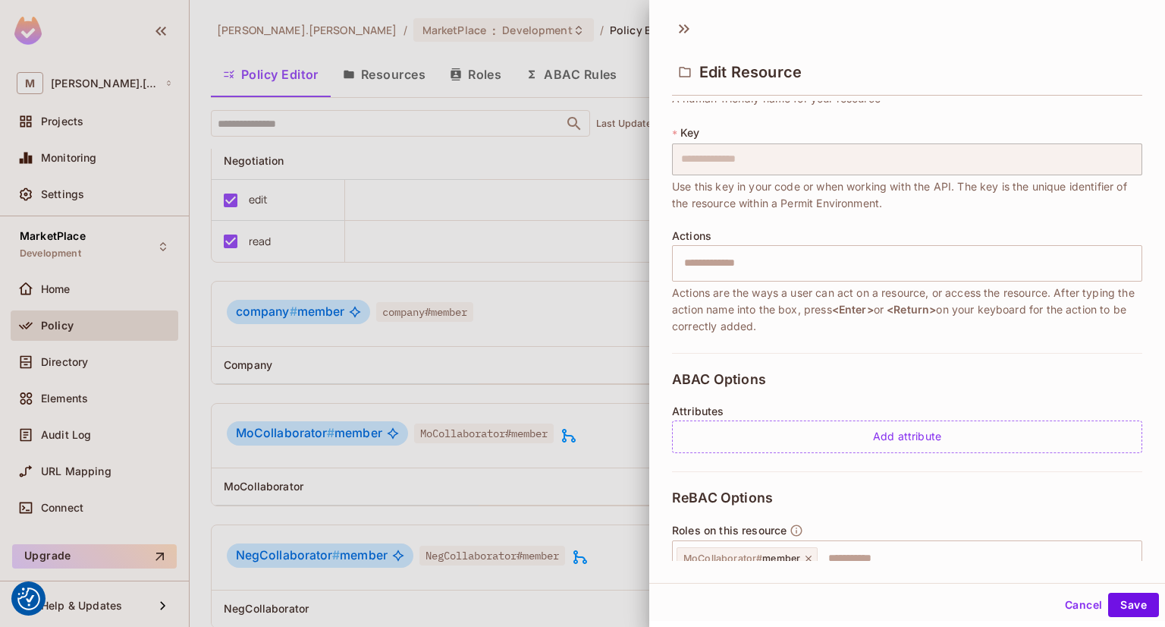
scroll to position [340, 0]
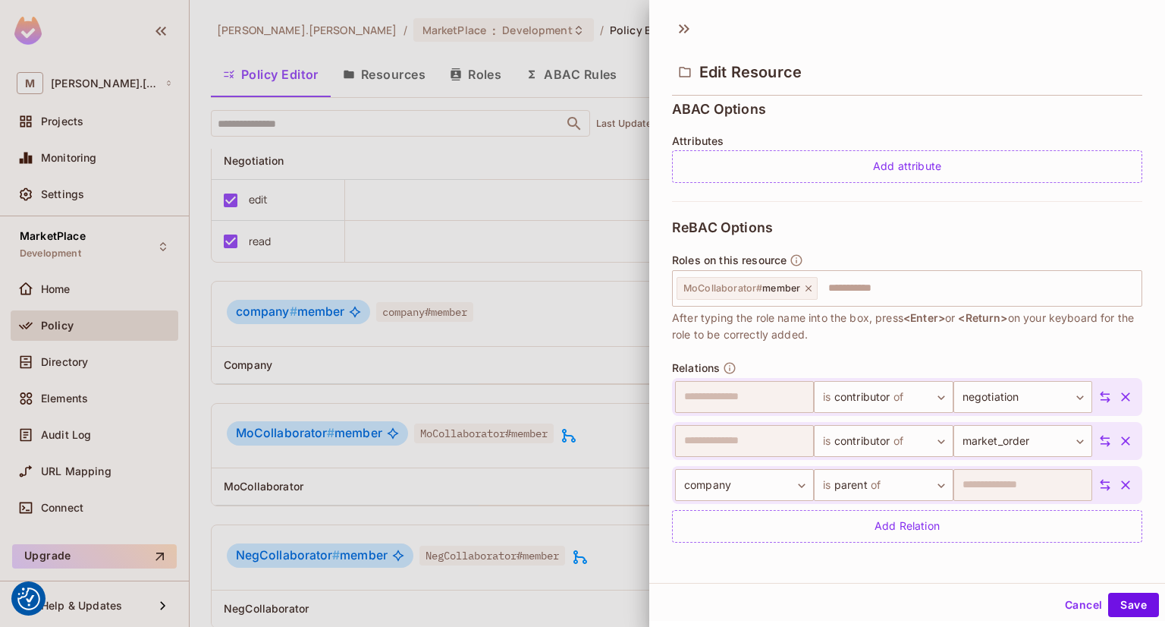
click at [940, 25] on div "Edit Resource" at bounding box center [907, 59] width 516 height 84
click at [1073, 605] on button "Cancel" at bounding box center [1083, 604] width 49 height 24
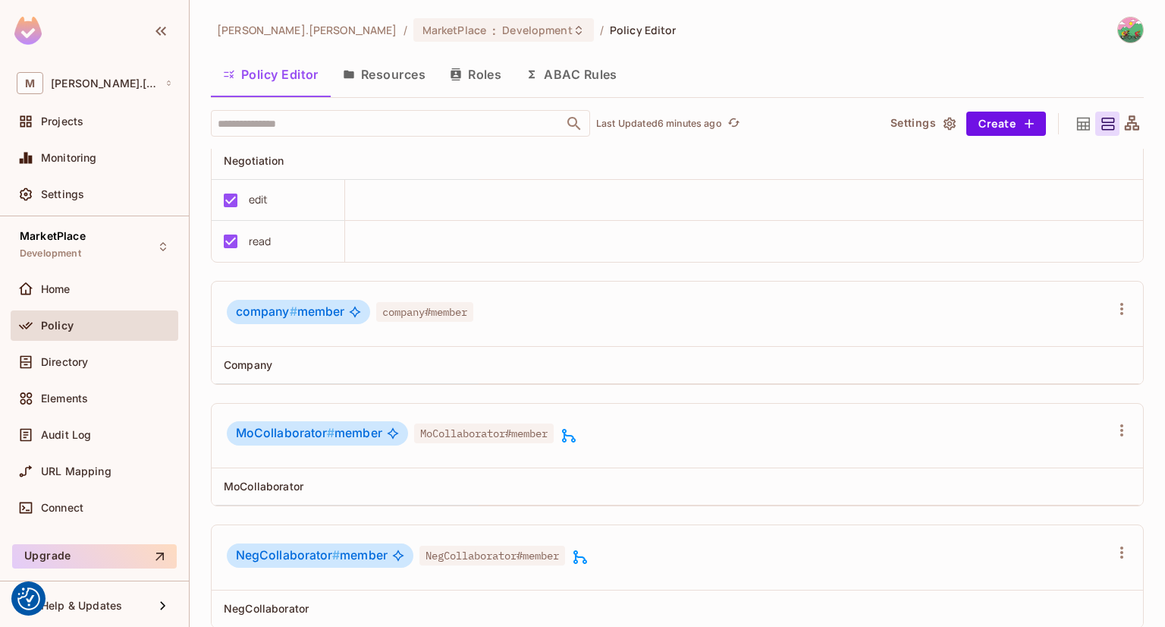
click at [485, 75] on button "Roles" at bounding box center [476, 74] width 76 height 38
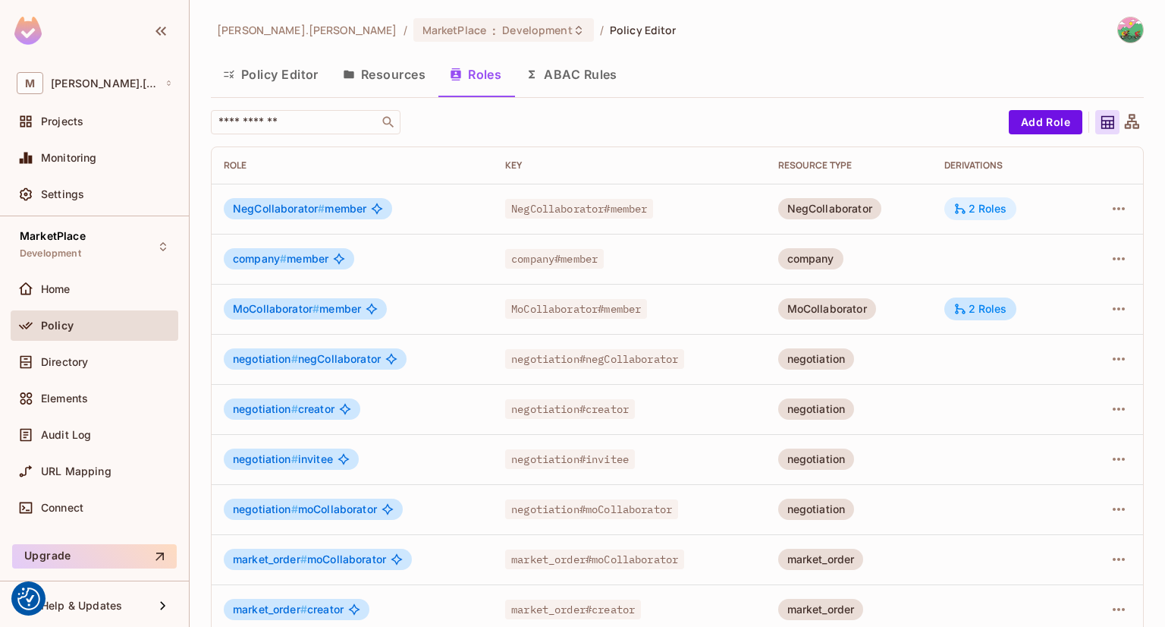
click at [975, 213] on div "2 Roles" at bounding box center [981, 209] width 54 height 14
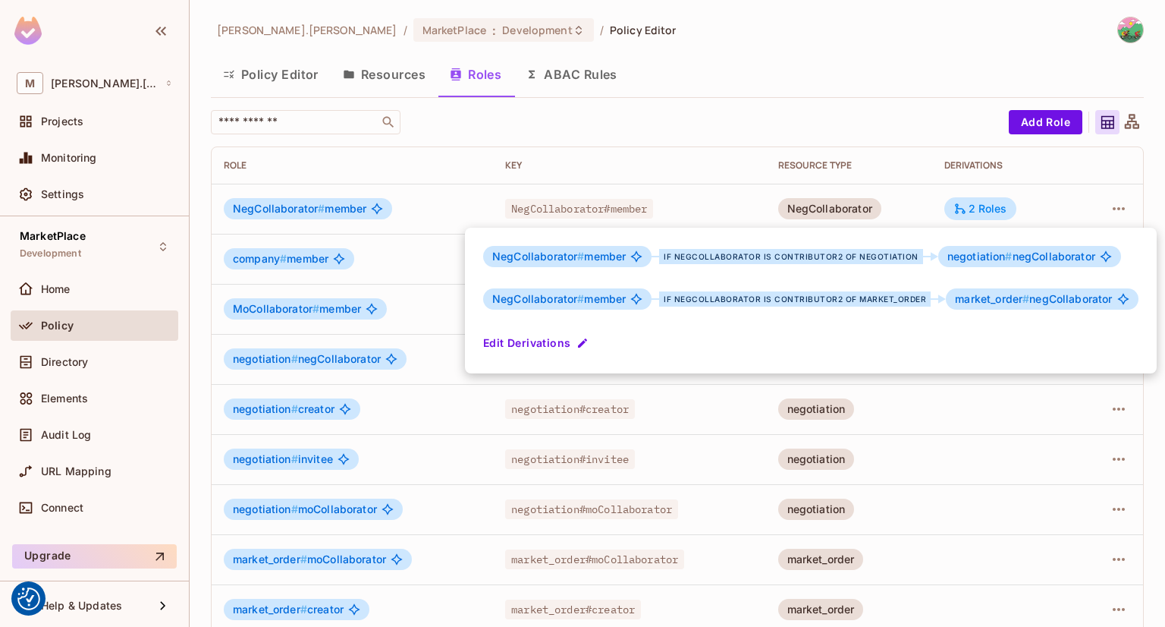
click at [632, 122] on div at bounding box center [582, 313] width 1165 height 627
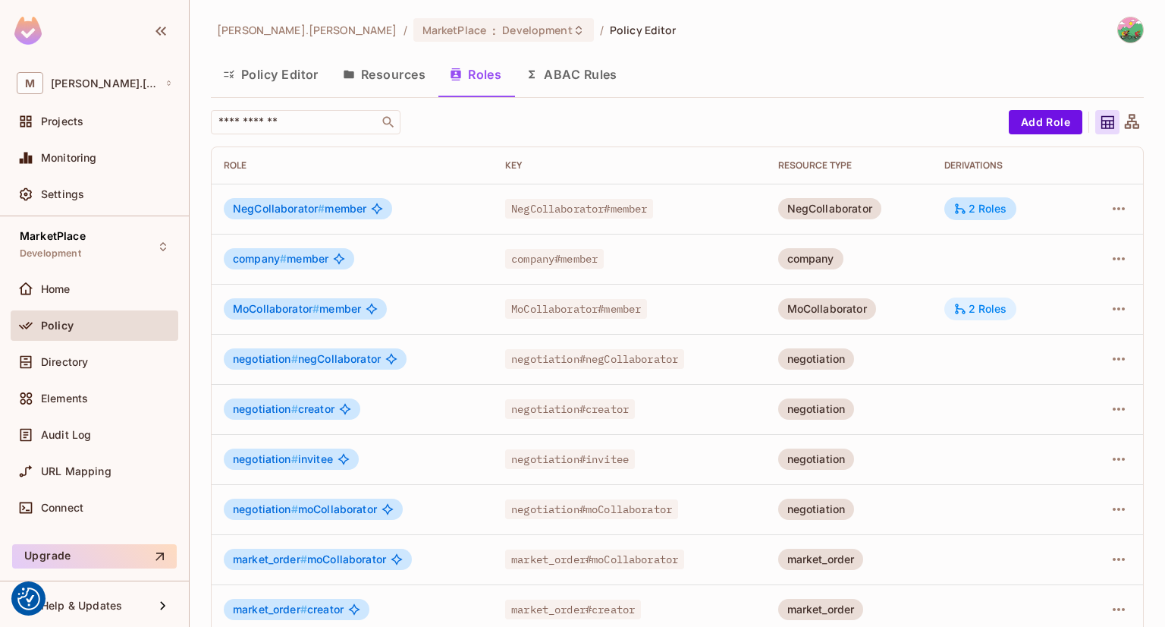
click at [983, 313] on div "2 Roles" at bounding box center [981, 309] width 54 height 14
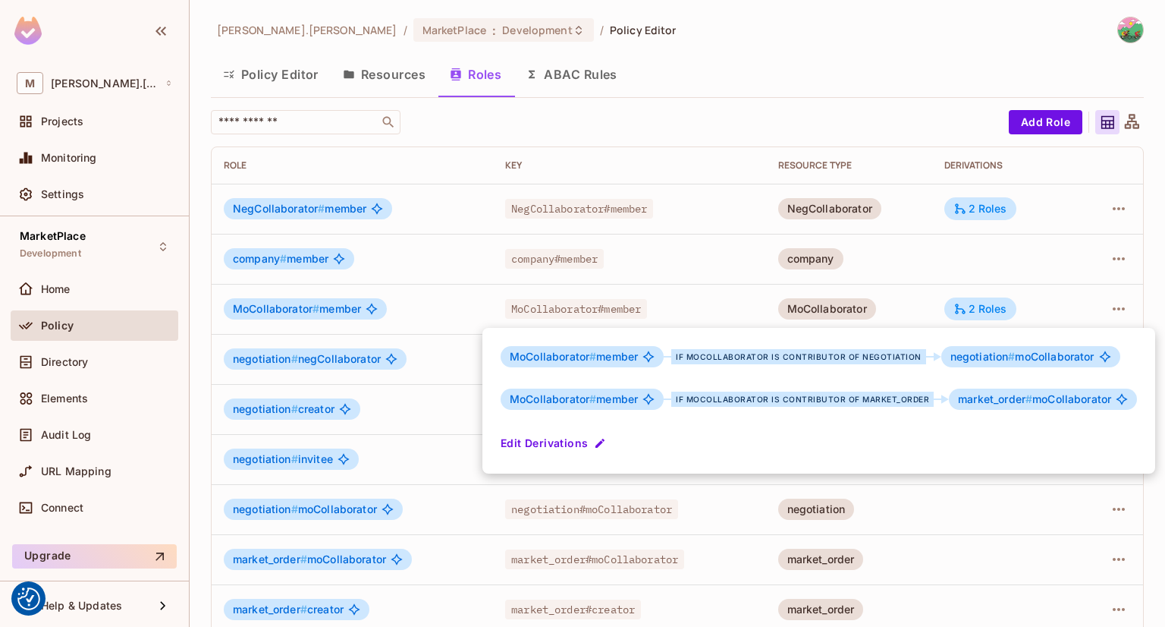
click at [892, 79] on div at bounding box center [582, 313] width 1165 height 627
